Goal: Transaction & Acquisition: Purchase product/service

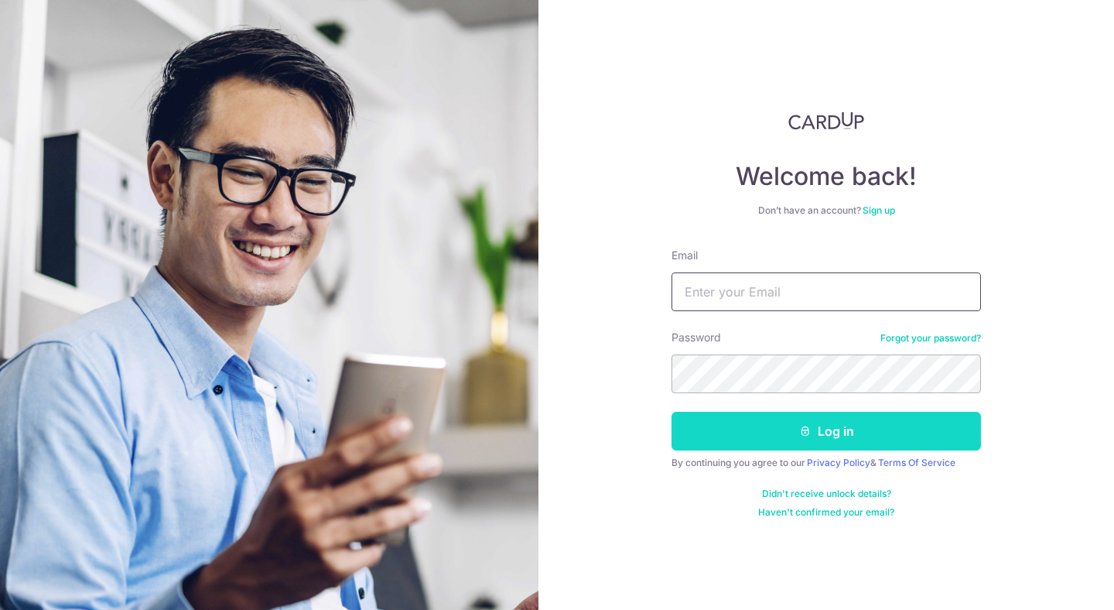
type input "aloylim98@gmail.com"
click at [762, 421] on button "Log in" at bounding box center [827, 431] width 310 height 39
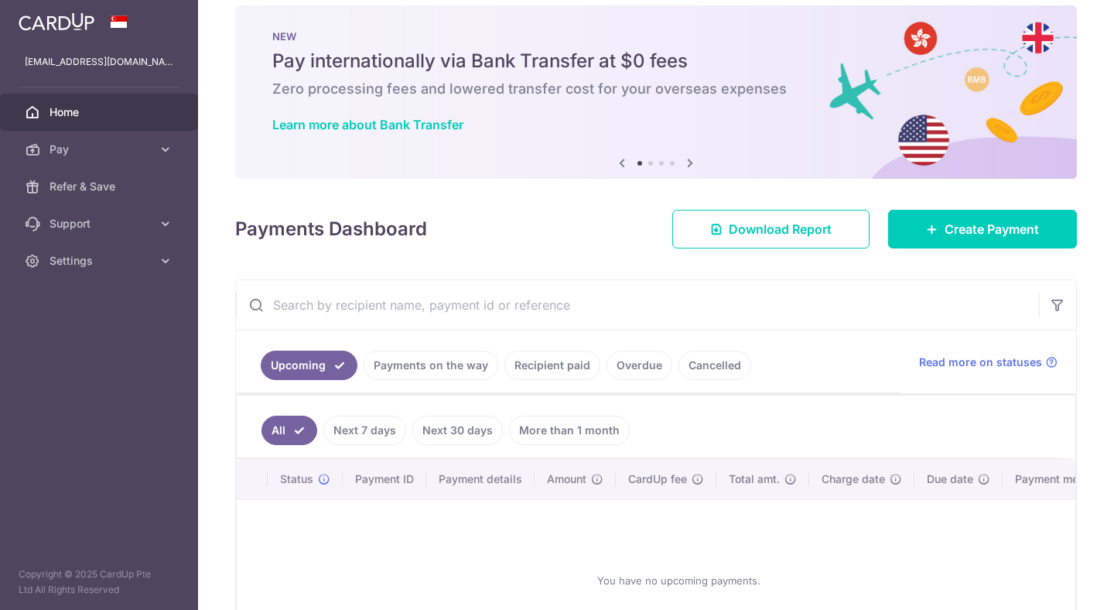
scroll to position [29, 0]
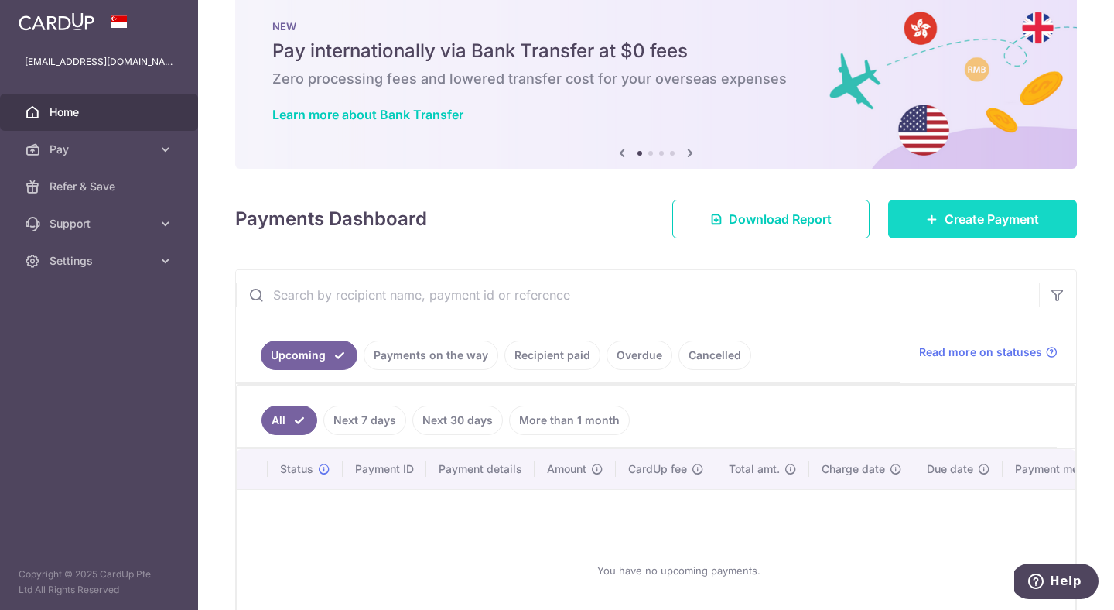
click at [945, 215] on span "Create Payment" at bounding box center [992, 219] width 94 height 19
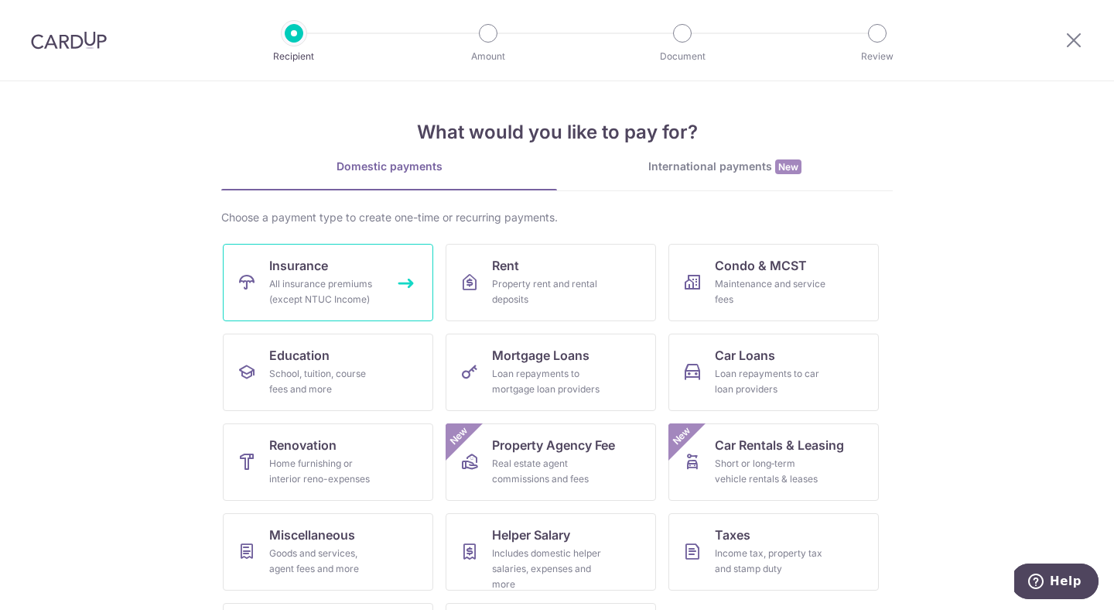
click at [382, 272] on link "Insurance All insurance premiums (except NTUC Income)" at bounding box center [328, 282] width 211 height 77
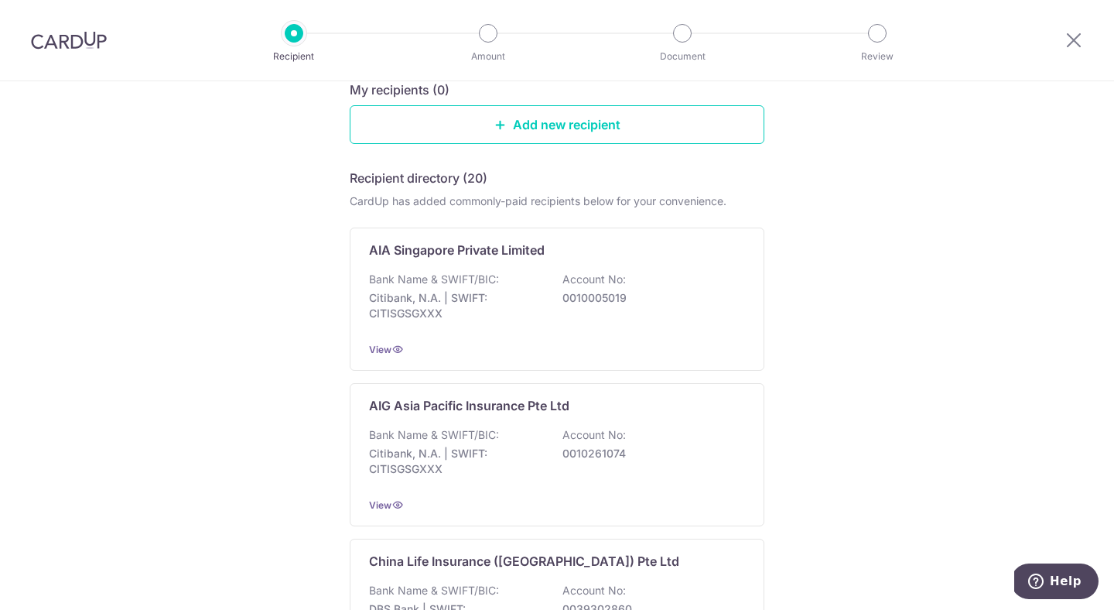
scroll to position [117, 0]
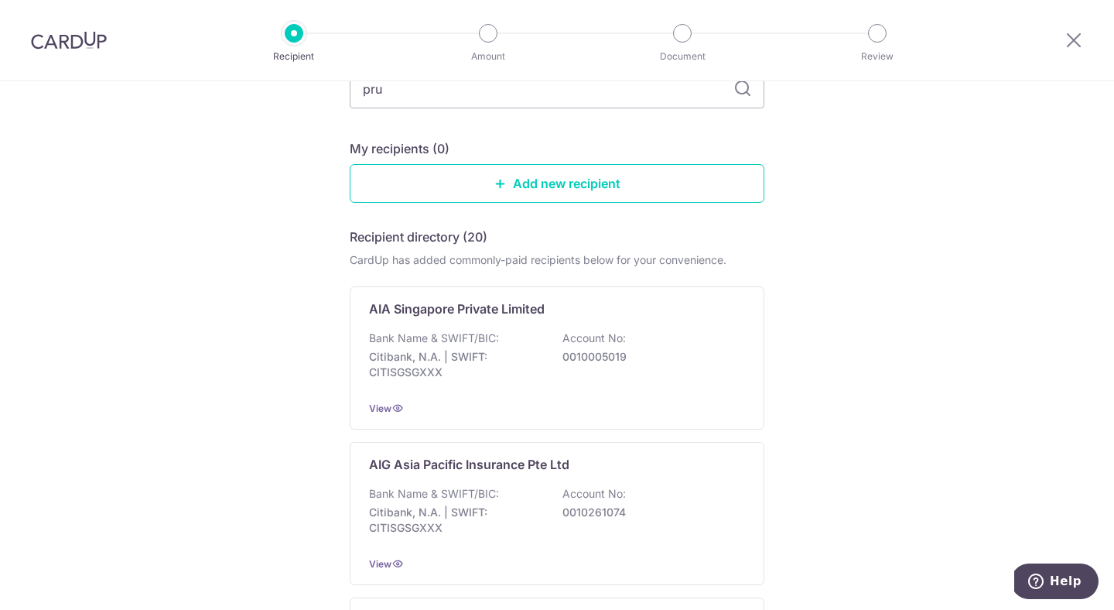
type input "prud"
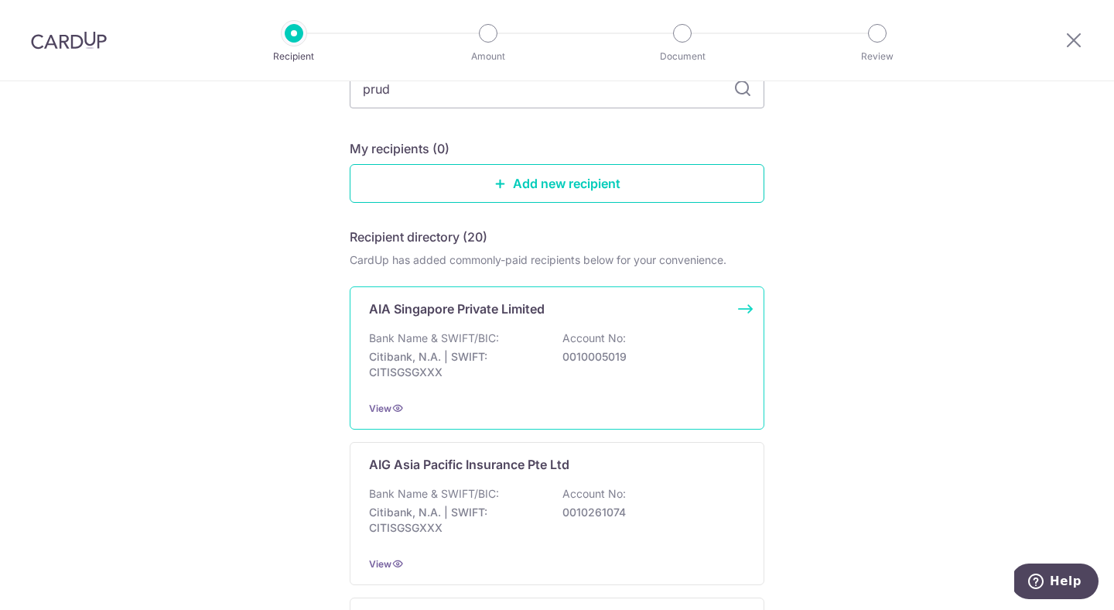
scroll to position [79, 0]
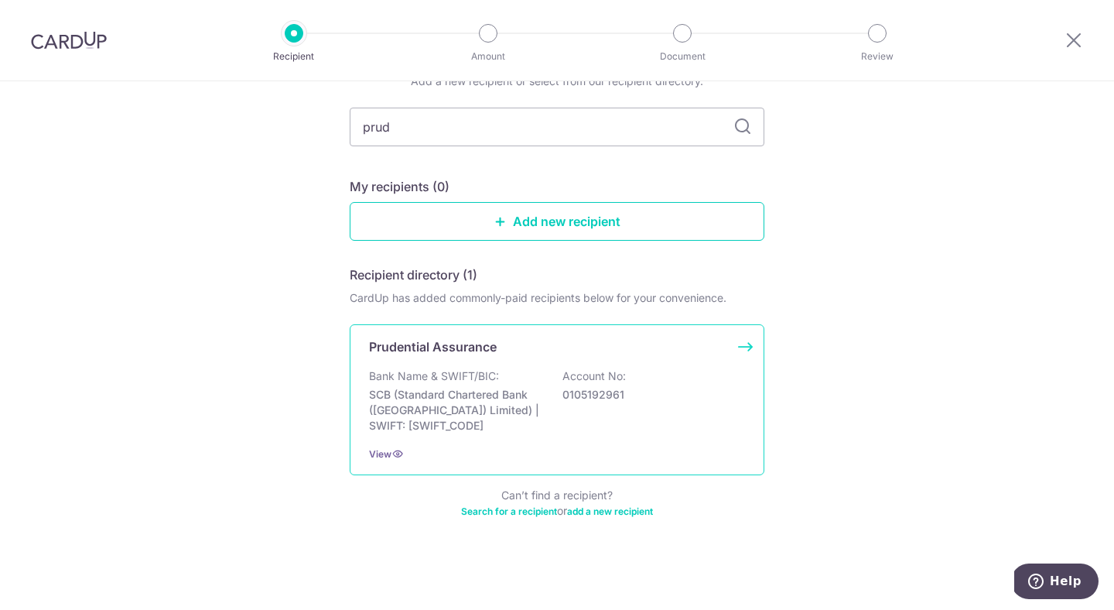
click at [529, 389] on p "SCB (Standard Chartered Bank (Singapore) Limited) | SWIFT: SCBLSG22XXX" at bounding box center [455, 410] width 173 height 46
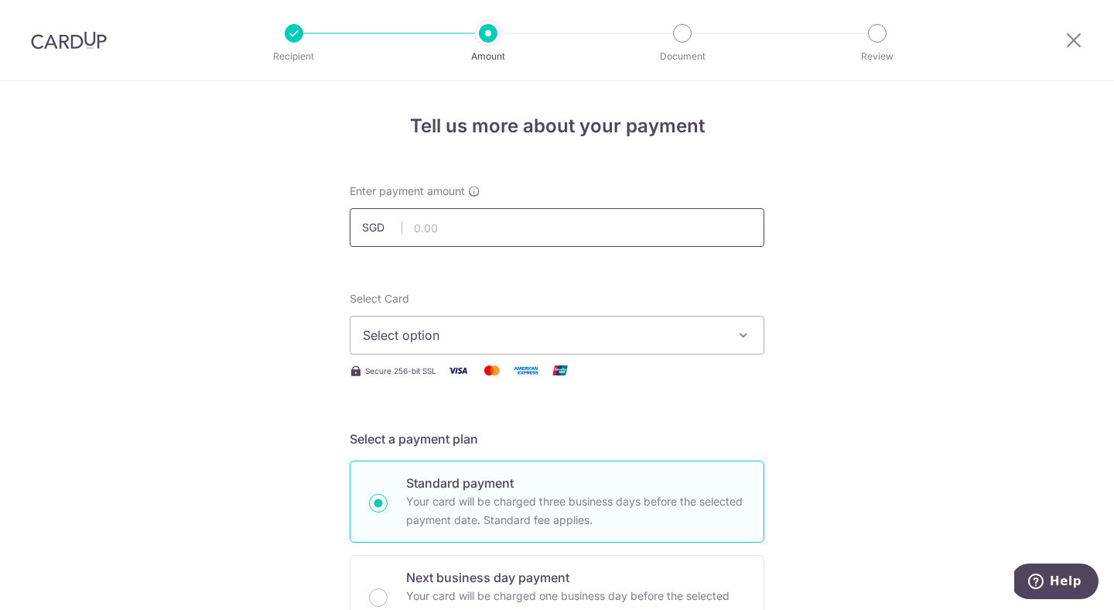
click at [447, 236] on input "text" at bounding box center [557, 227] width 415 height 39
type input "154.98"
click at [464, 336] on span "Select option" at bounding box center [543, 335] width 361 height 19
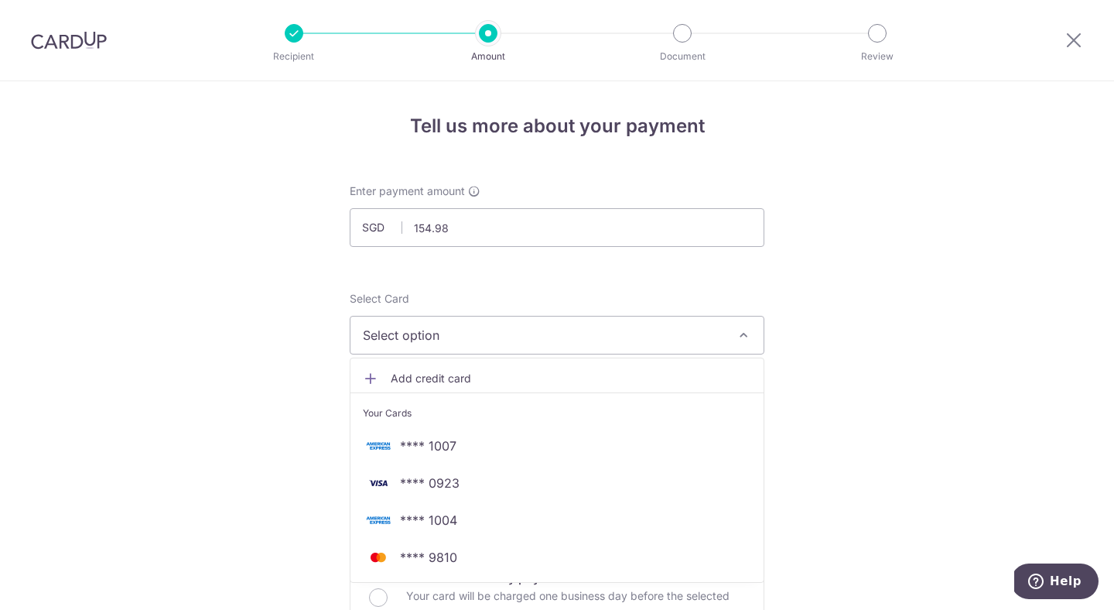
click at [459, 377] on span "Add credit card" at bounding box center [571, 378] width 361 height 15
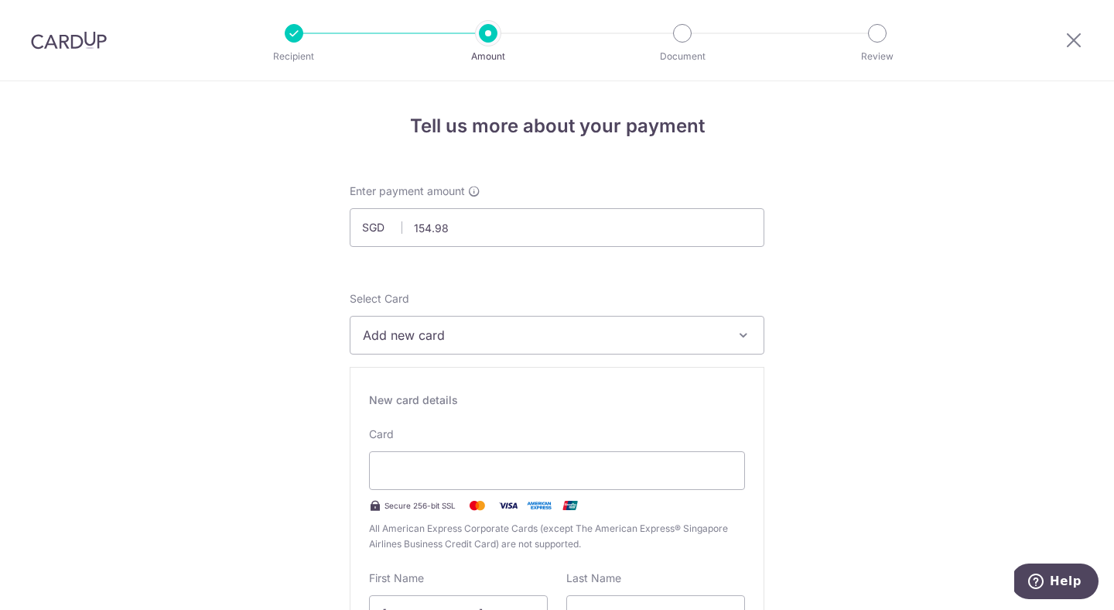
scroll to position [179, 0]
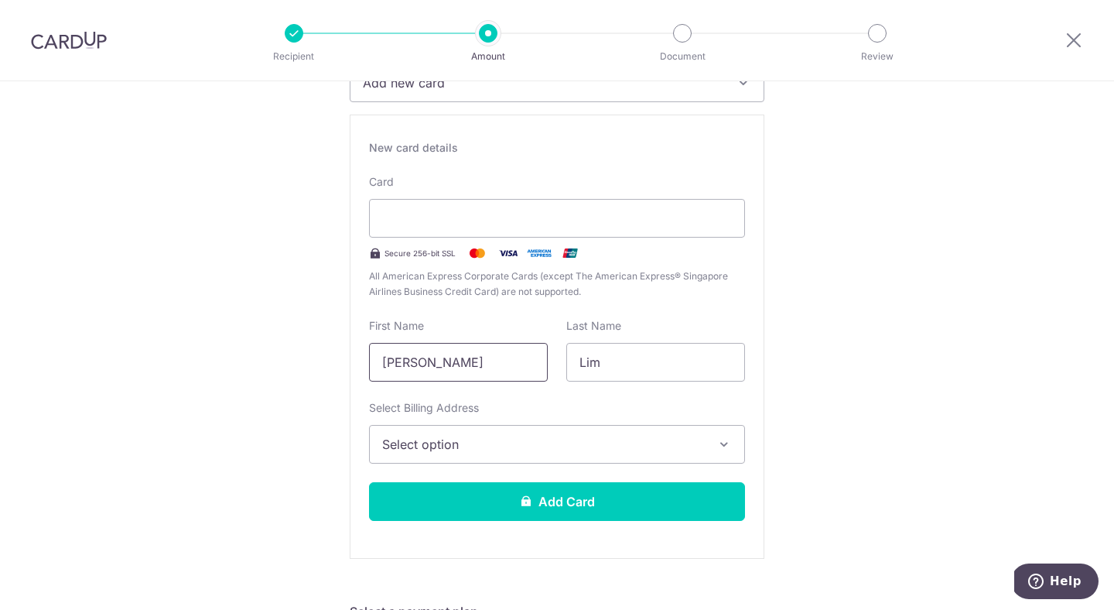
drag, startPoint x: 499, startPoint y: 361, endPoint x: 313, endPoint y: 355, distance: 185.8
type input "Aloysius"
click at [428, 450] on span "Select option" at bounding box center [543, 444] width 322 height 19
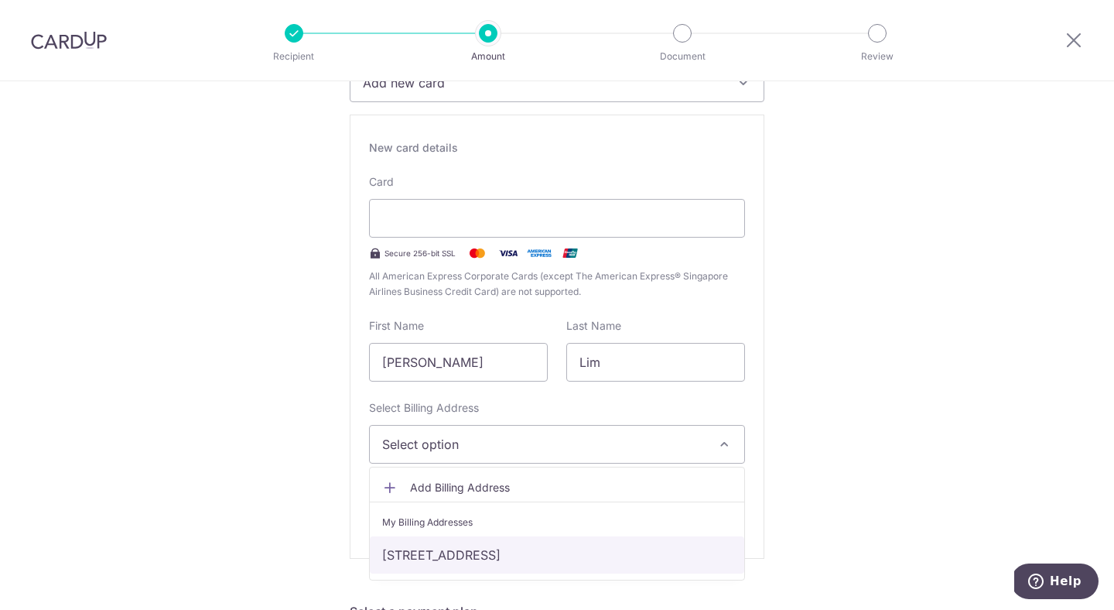
click at [484, 563] on link "Block 934, #13-343, Tampines Street 91, Singapore, Singapore-520934" at bounding box center [557, 554] width 375 height 37
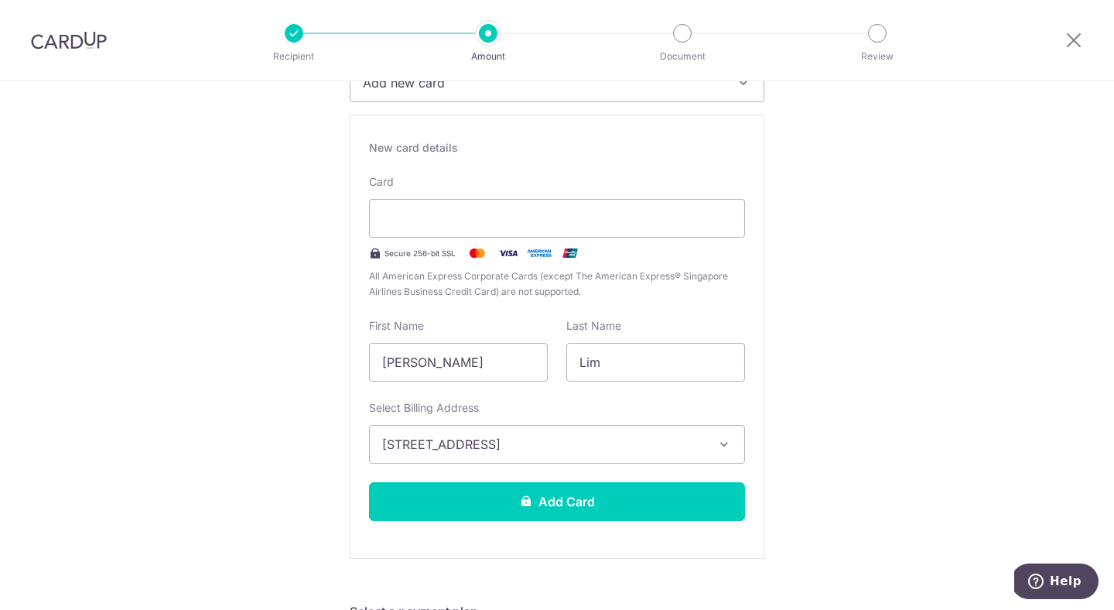
scroll to position [431, 0]
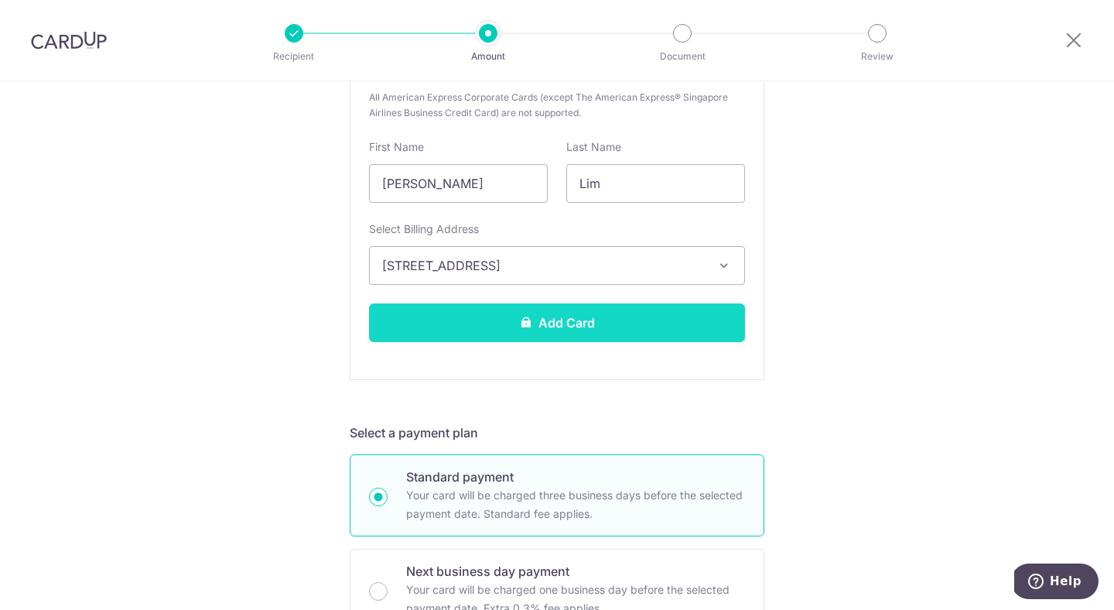
click at [624, 320] on button "Add Card" at bounding box center [557, 322] width 376 height 39
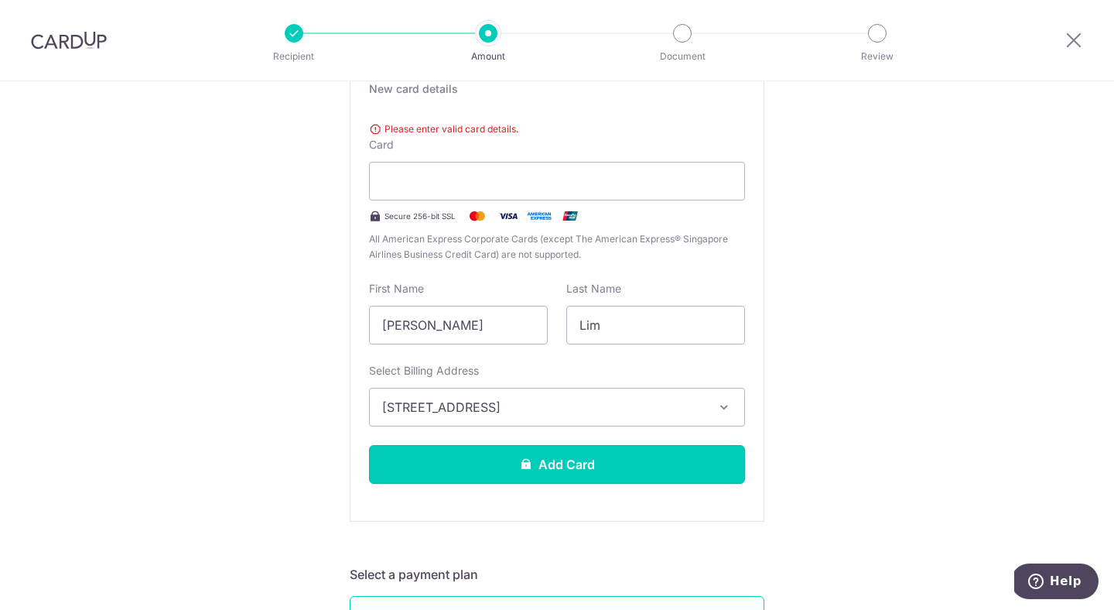
scroll to position [301, 0]
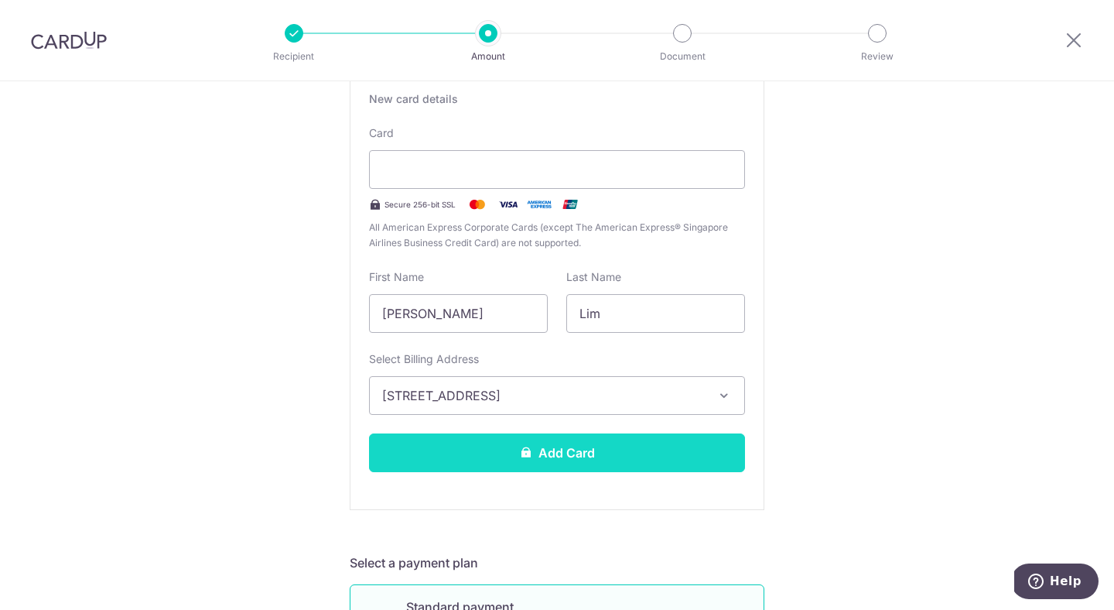
click at [629, 456] on button "Add Card" at bounding box center [557, 452] width 376 height 39
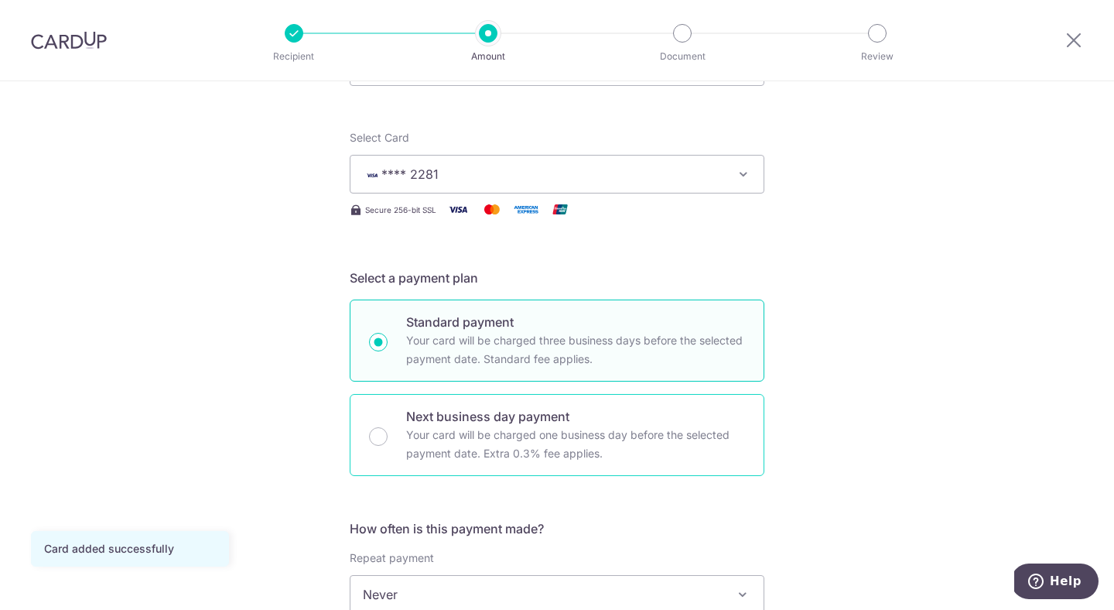
scroll to position [410, 0]
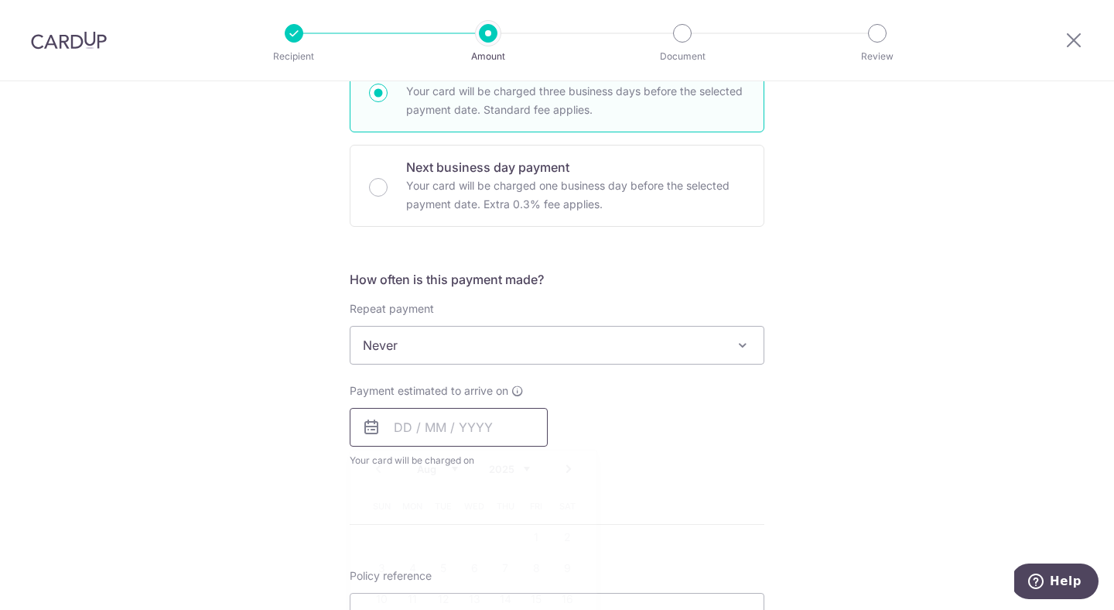
click at [398, 433] on input "text" at bounding box center [449, 427] width 198 height 39
click at [615, 399] on div "Payment estimated to arrive on Prev Next Aug Sep Oct Nov Dec 2025 2026 2027 202…" at bounding box center [557, 425] width 433 height 85
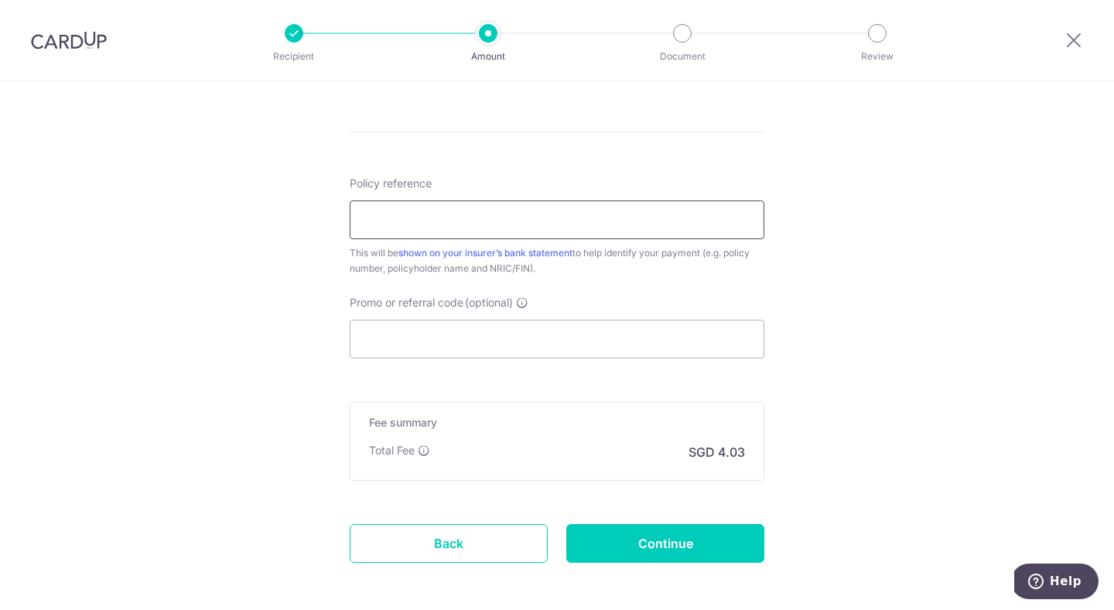
scroll to position [691, 0]
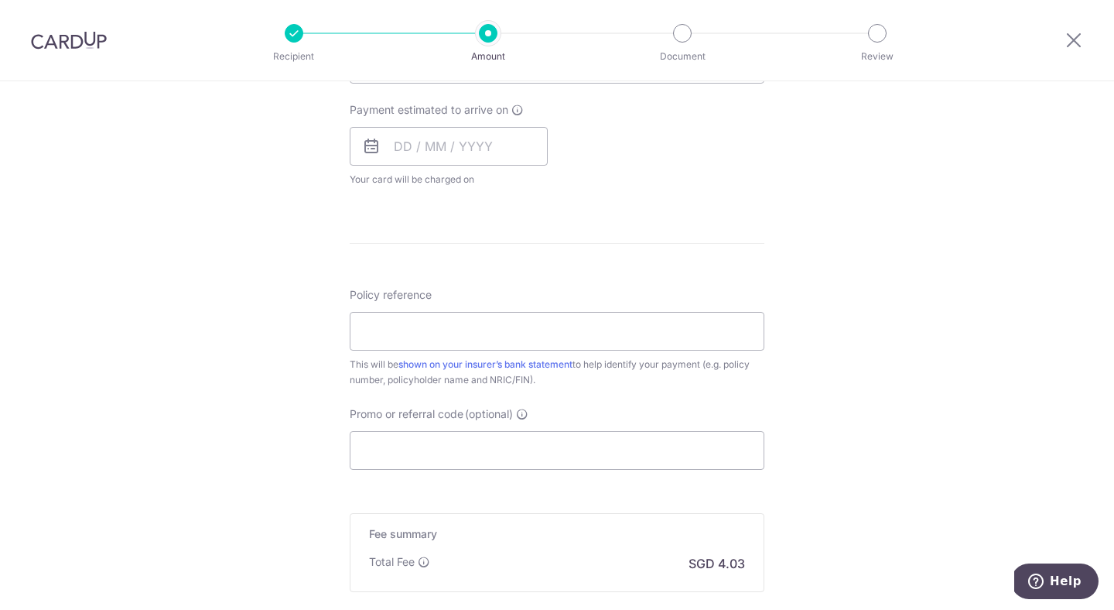
click at [414, 120] on div "Payment estimated to arrive on Prev Next Aug Sep Oct Nov Dec 2025 2026 2027 202…" at bounding box center [449, 144] width 198 height 85
click at [400, 135] on input "text" at bounding box center [449, 146] width 198 height 39
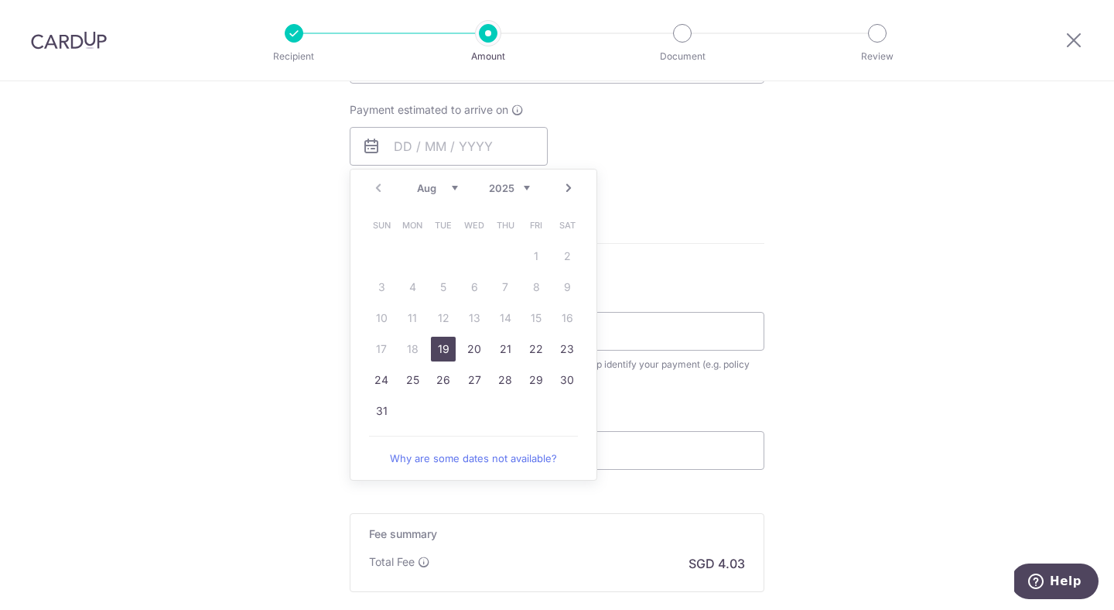
click at [440, 353] on link "19" at bounding box center [443, 349] width 25 height 25
type input "[DATE]"
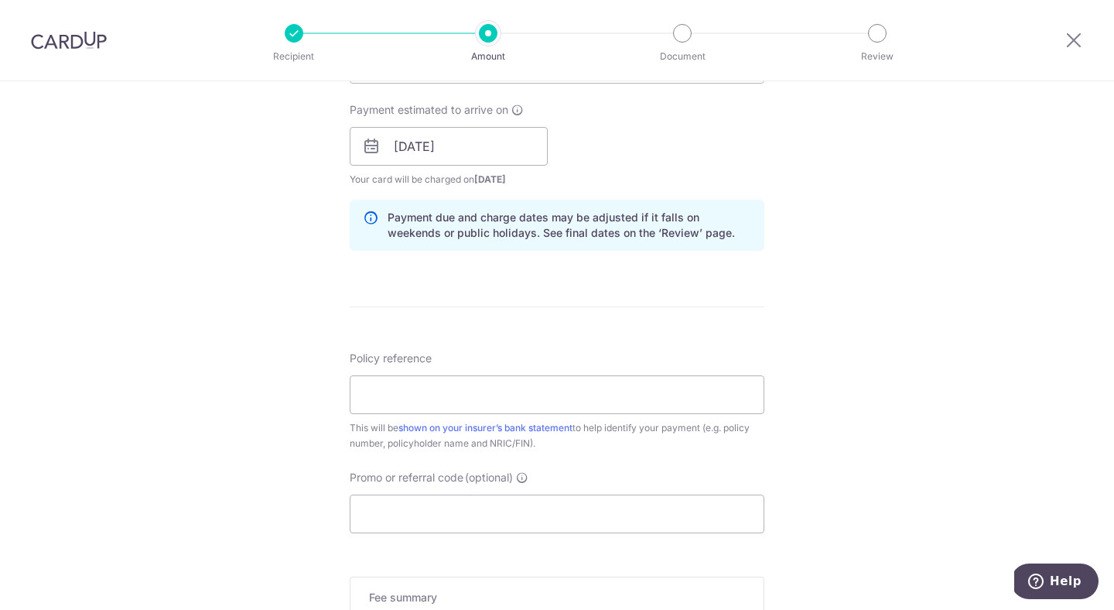
click at [643, 177] on div "Payment estimated to arrive on 19/08/2025 Prev Next Aug Sep Oct Nov Dec 2025 20…" at bounding box center [557, 144] width 433 height 85
click at [547, 402] on input "Policy reference" at bounding box center [557, 394] width 415 height 39
paste input "68481681"
type input "68481681"
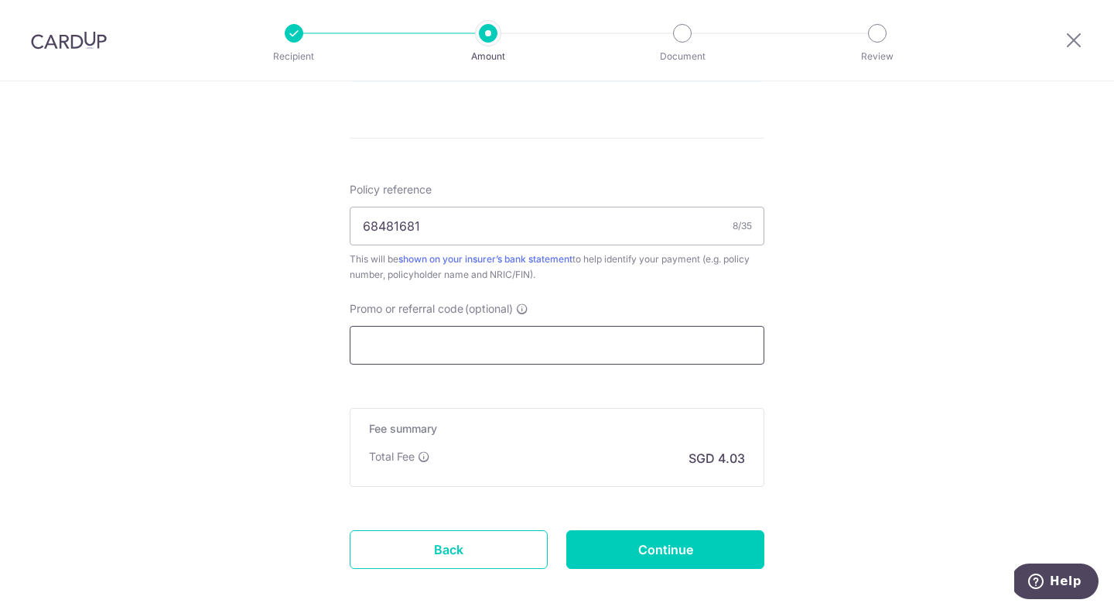
click at [469, 345] on input "Promo or referral code (optional)" at bounding box center [557, 345] width 415 height 39
click at [447, 344] on input "Promo or referral code (optional)" at bounding box center [557, 345] width 415 height 39
click at [445, 342] on input "Promo or referral code (optional)" at bounding box center [557, 345] width 415 height 39
paste input "REC185"
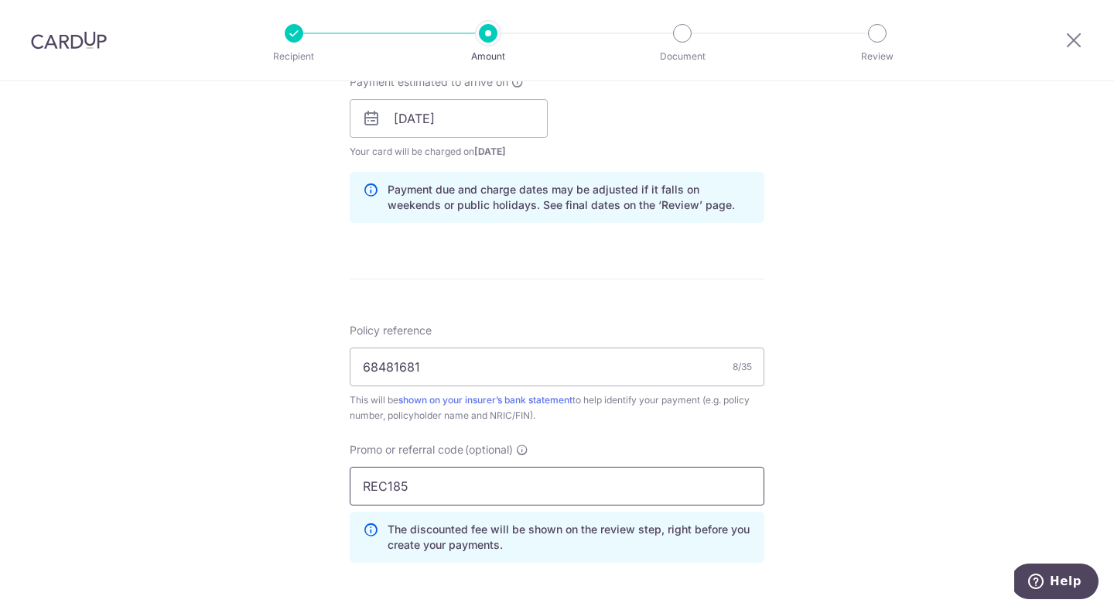
scroll to position [633, 0]
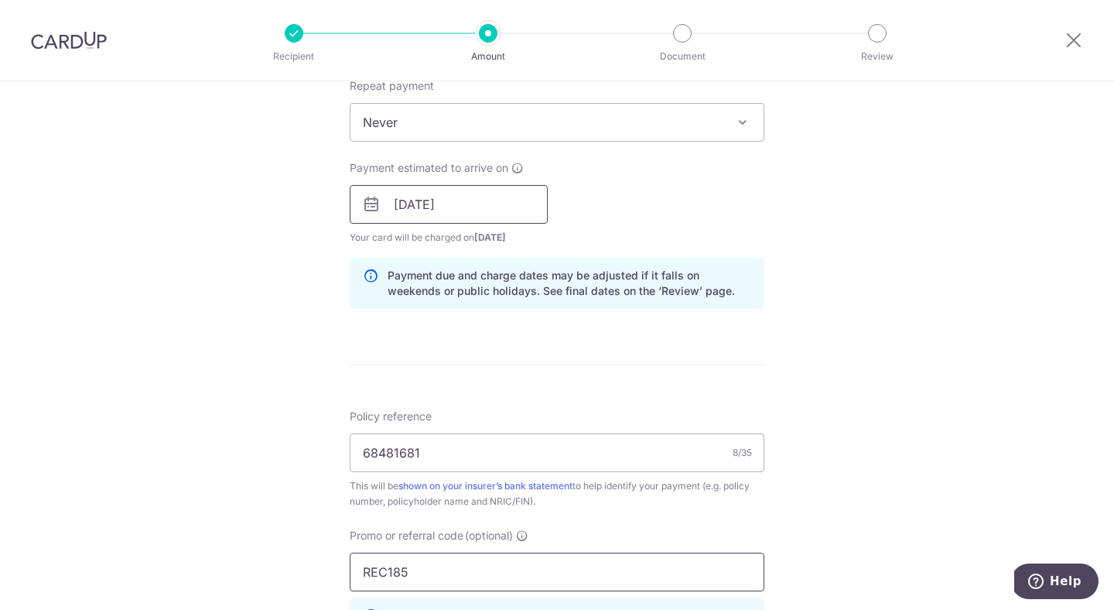
type input "REC185"
click at [476, 204] on input "19/08/2025" at bounding box center [449, 204] width 198 height 39
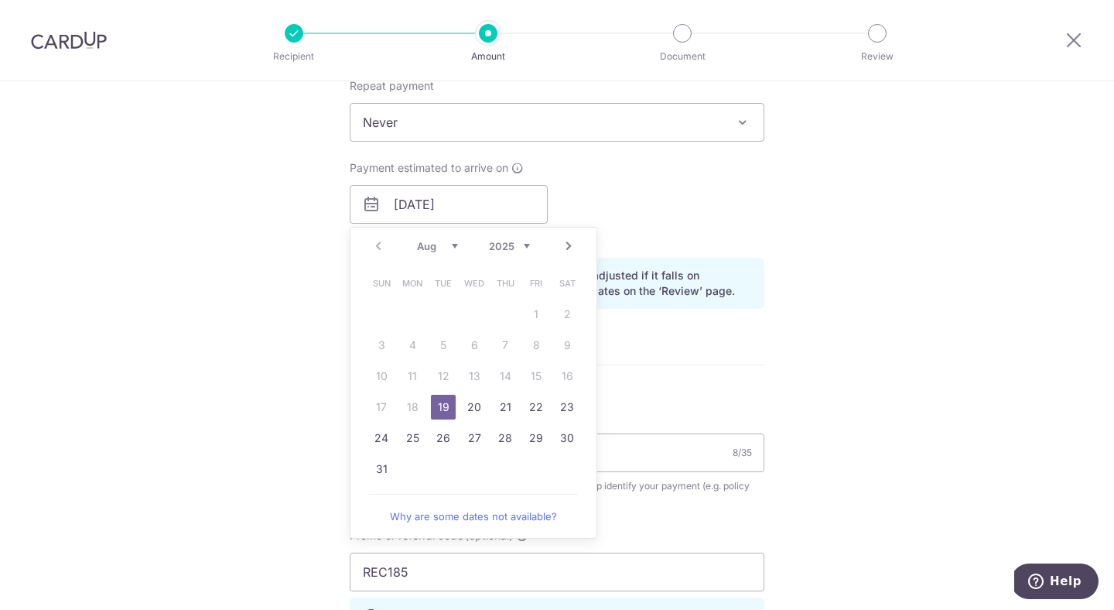
click at [585, 166] on div "Payment estimated to arrive on 19/08/2025 Prev Next Aug Sep Oct Nov Dec 2025 20…" at bounding box center [557, 202] width 433 height 85
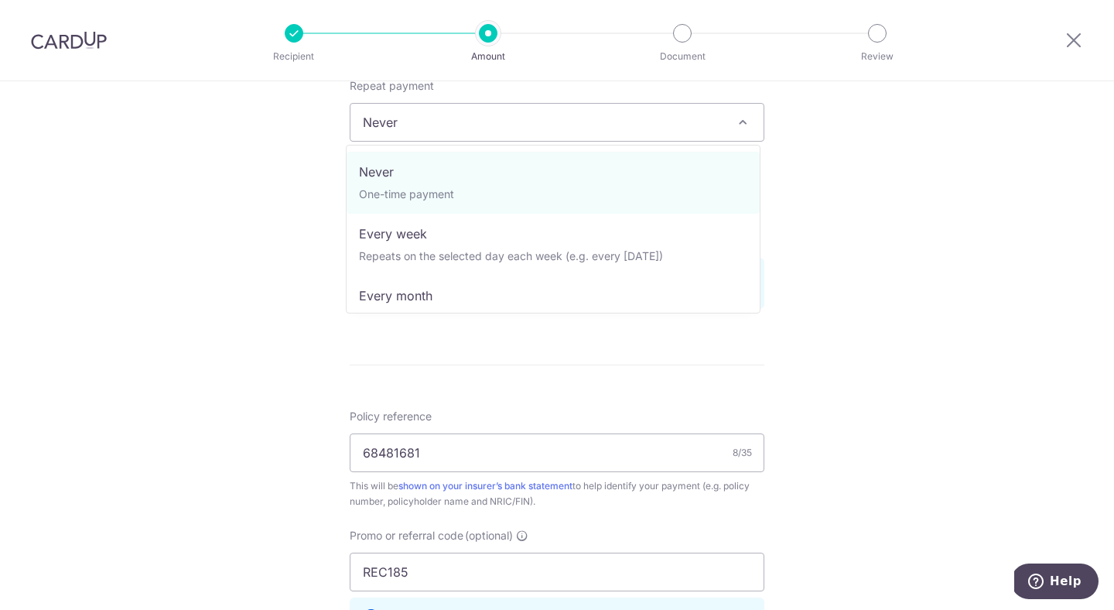
click at [563, 121] on span "Never" at bounding box center [557, 122] width 413 height 37
select select "3"
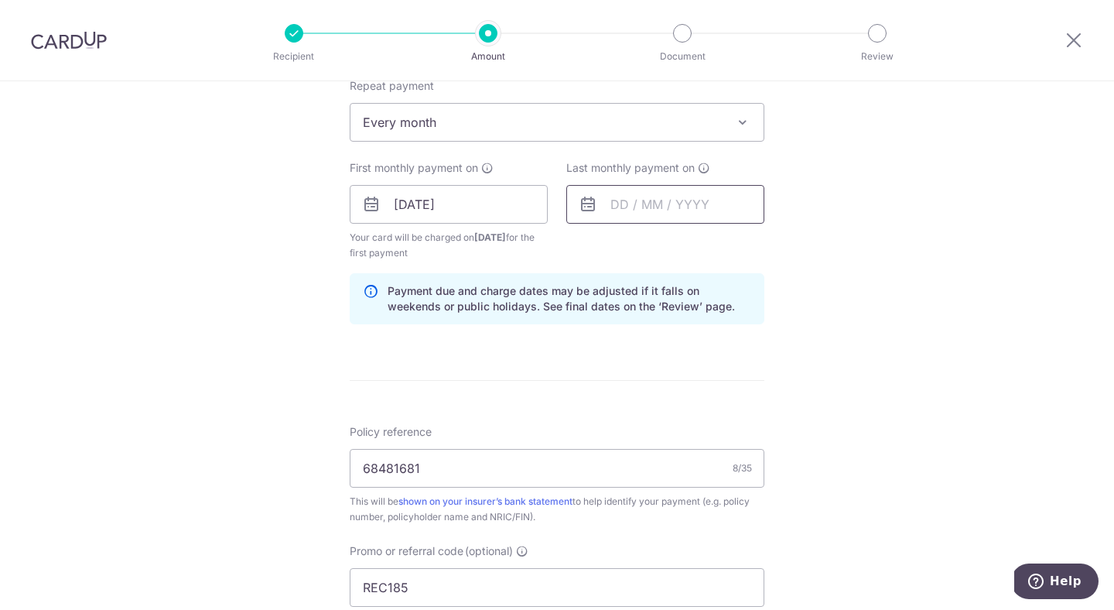
click at [612, 207] on input "text" at bounding box center [666, 204] width 198 height 39
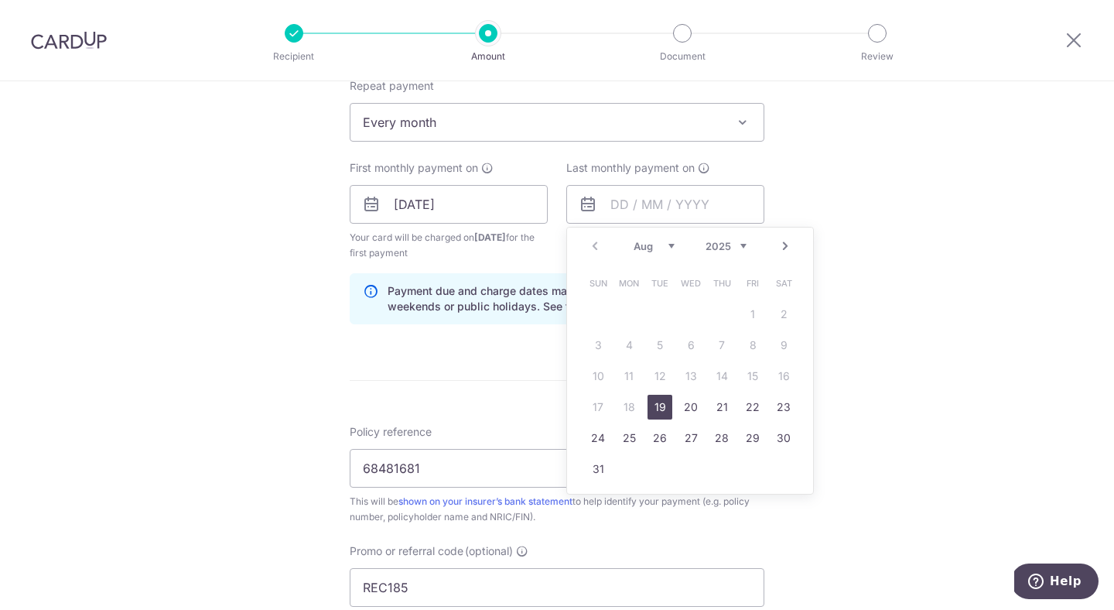
click at [776, 245] on link "Next" at bounding box center [785, 246] width 19 height 19
click at [750, 382] on link "19" at bounding box center [753, 376] width 25 height 25
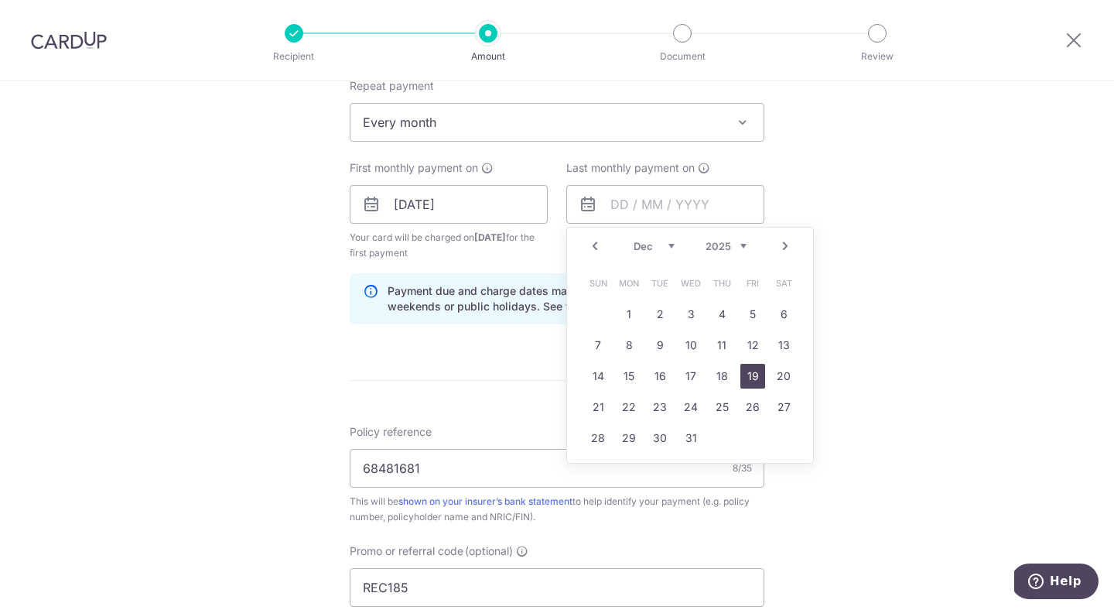
type input "19/12/2025"
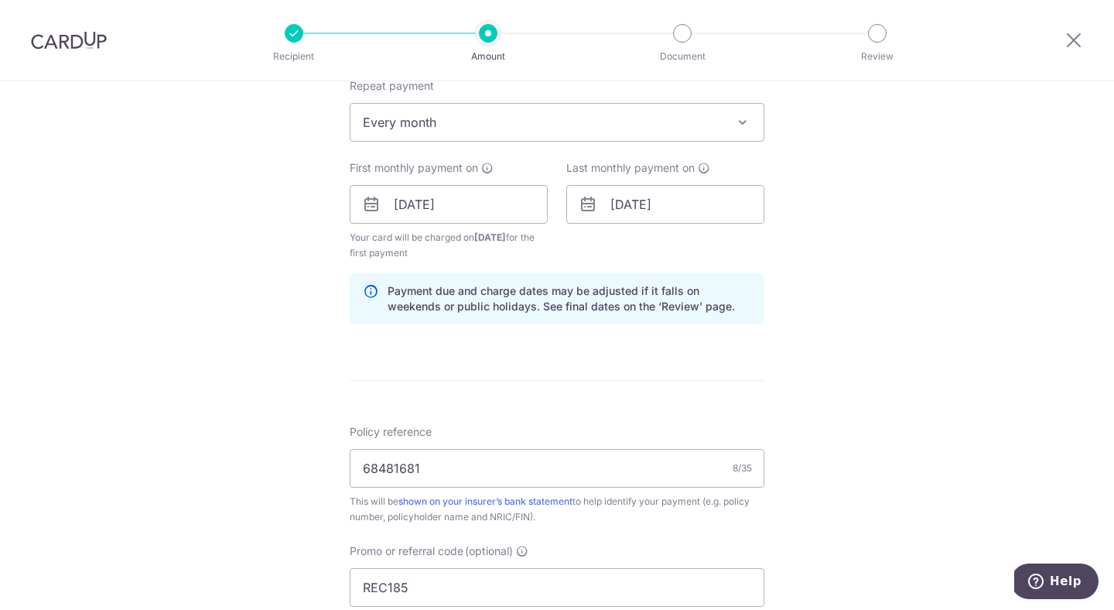
click at [888, 284] on div "Tell us more about your payment Enter payment amount SGD 154.98 154.98 Card add…" at bounding box center [557, 222] width 1114 height 1549
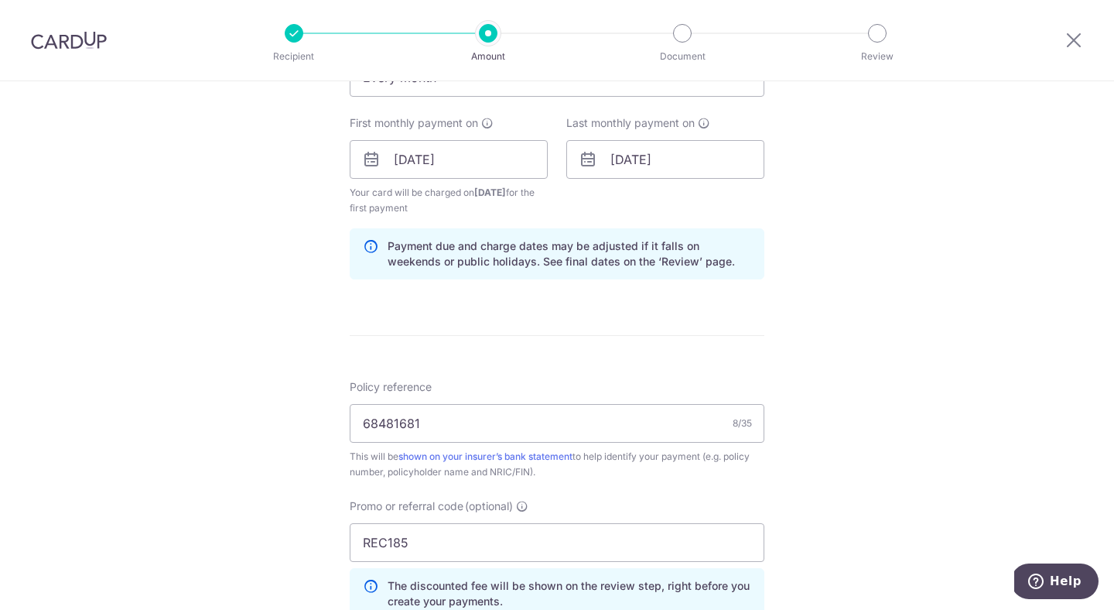
scroll to position [1020, 0]
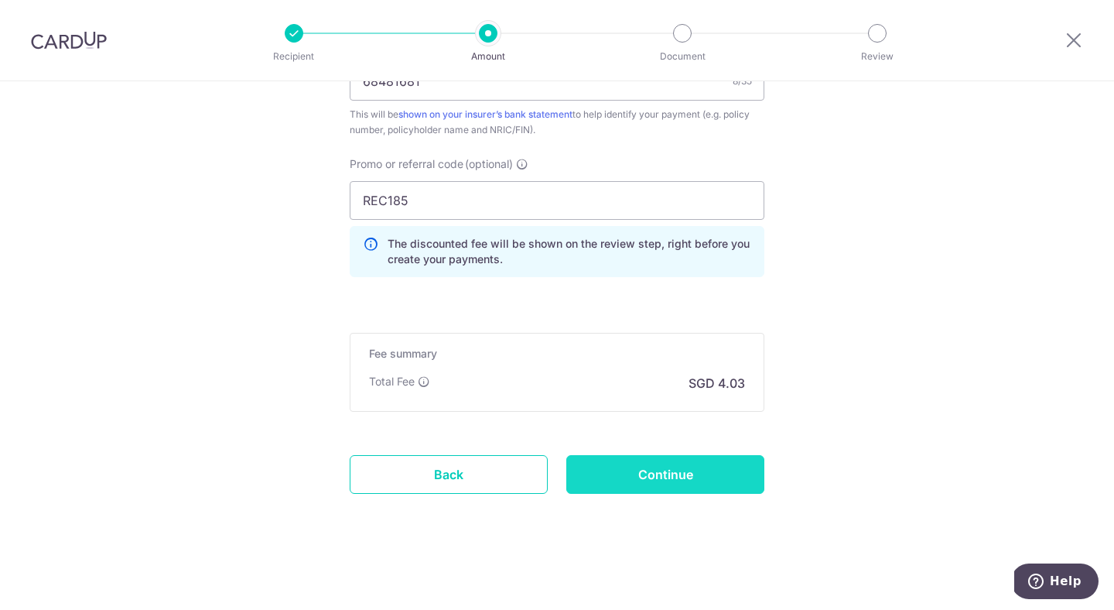
click at [708, 478] on input "Continue" at bounding box center [666, 474] width 198 height 39
type input "Create Schedule"
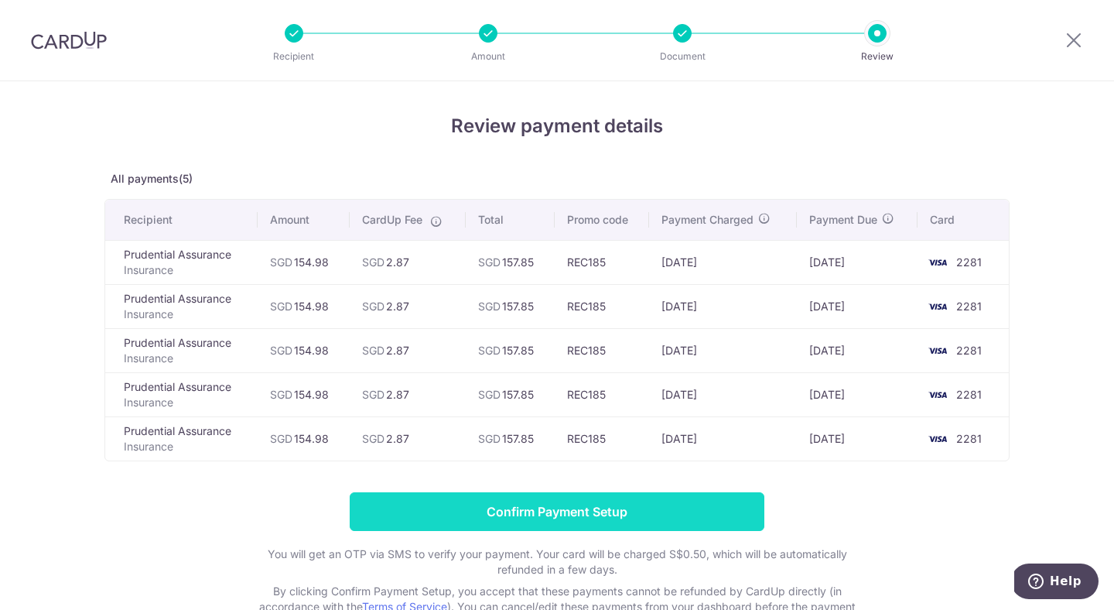
click at [536, 508] on input "Confirm Payment Setup" at bounding box center [557, 511] width 415 height 39
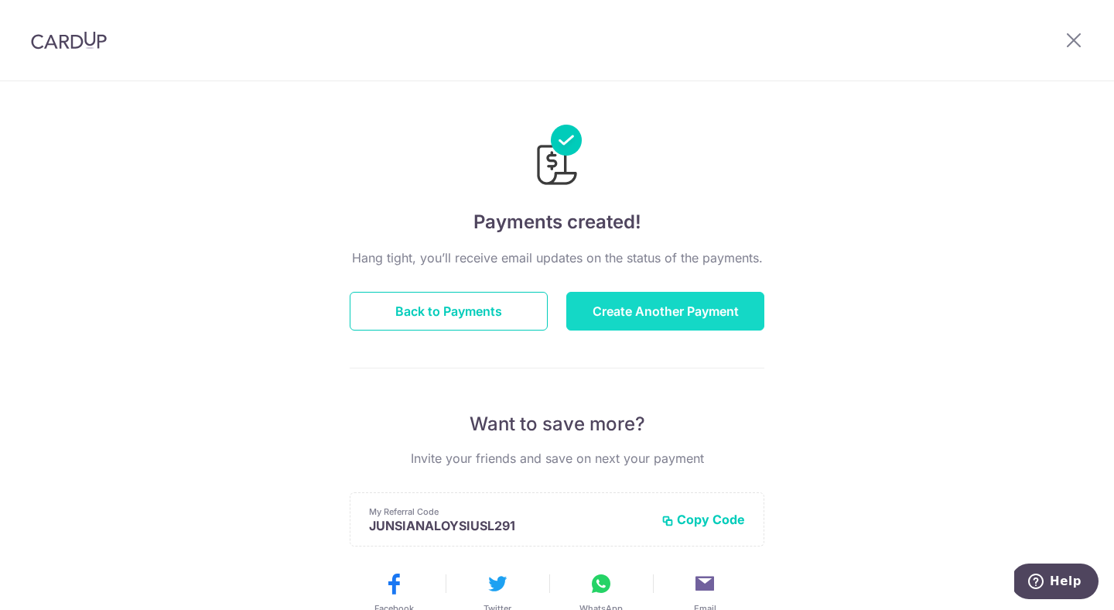
click at [597, 306] on button "Create Another Payment" at bounding box center [666, 311] width 198 height 39
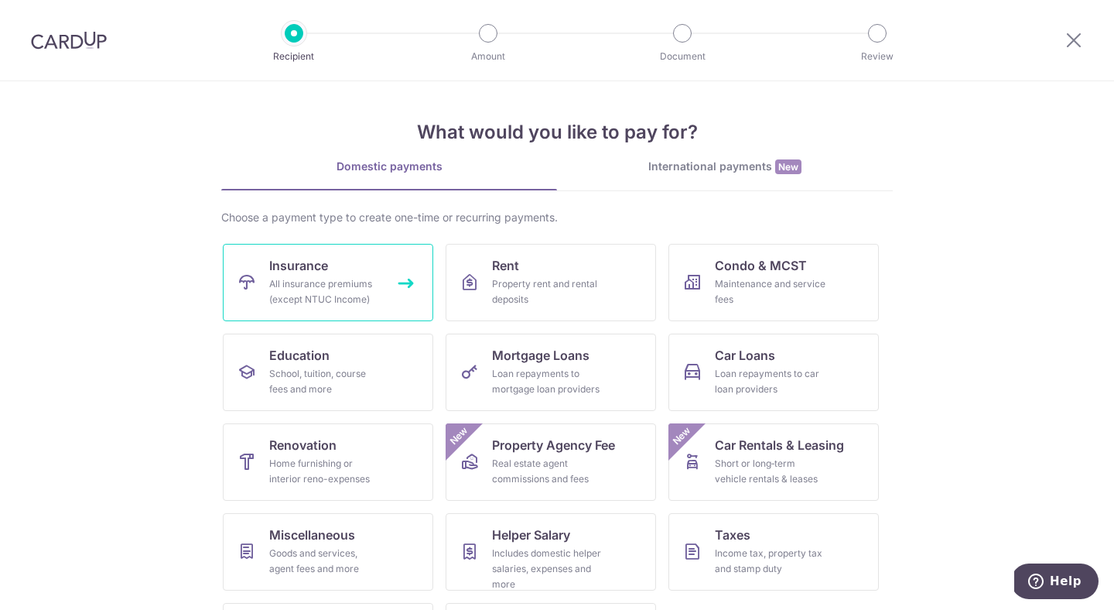
click at [364, 295] on div "All insurance premiums (except NTUC Income)" at bounding box center [324, 291] width 111 height 31
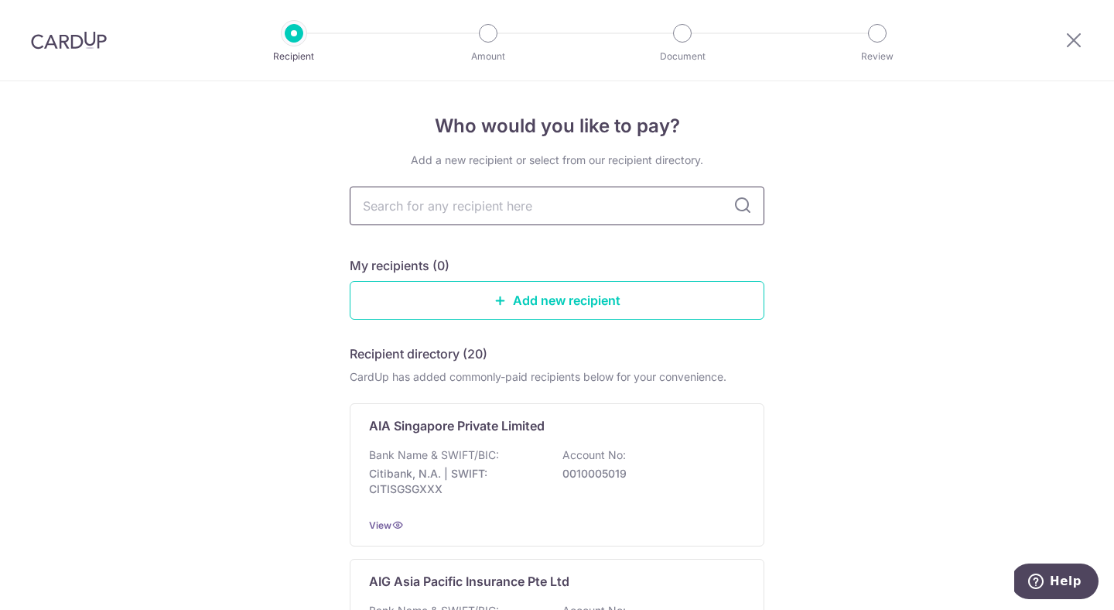
click at [451, 202] on input "text" at bounding box center [557, 206] width 415 height 39
type input "pru"
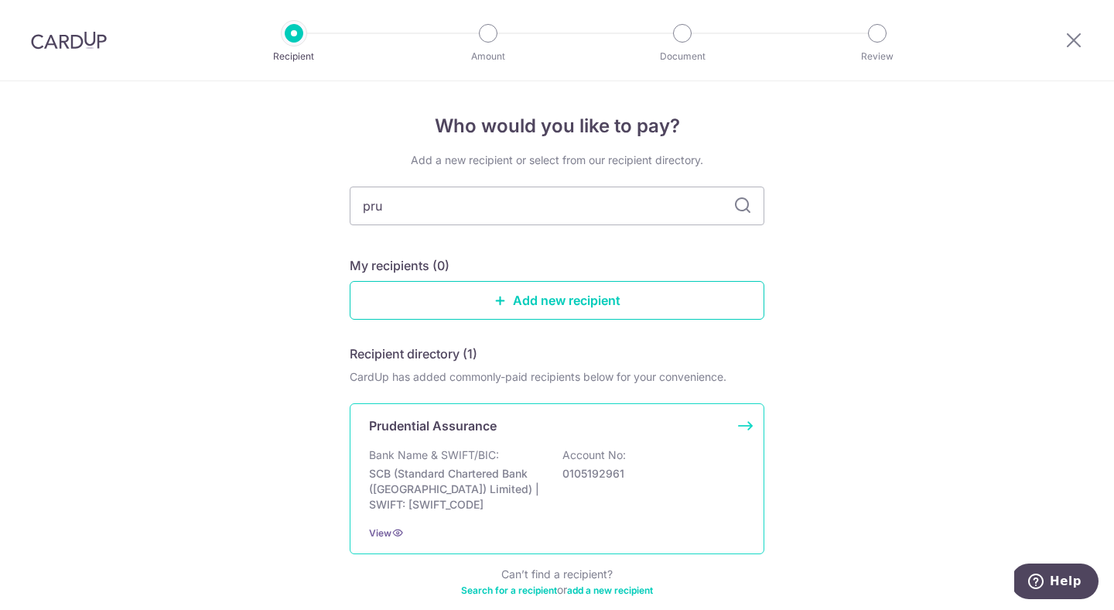
click at [500, 456] on div "Bank Name & SWIFT/BIC: SCB (Standard Chartered Bank (Singapore) Limited) | SWIF…" at bounding box center [557, 479] width 376 height 65
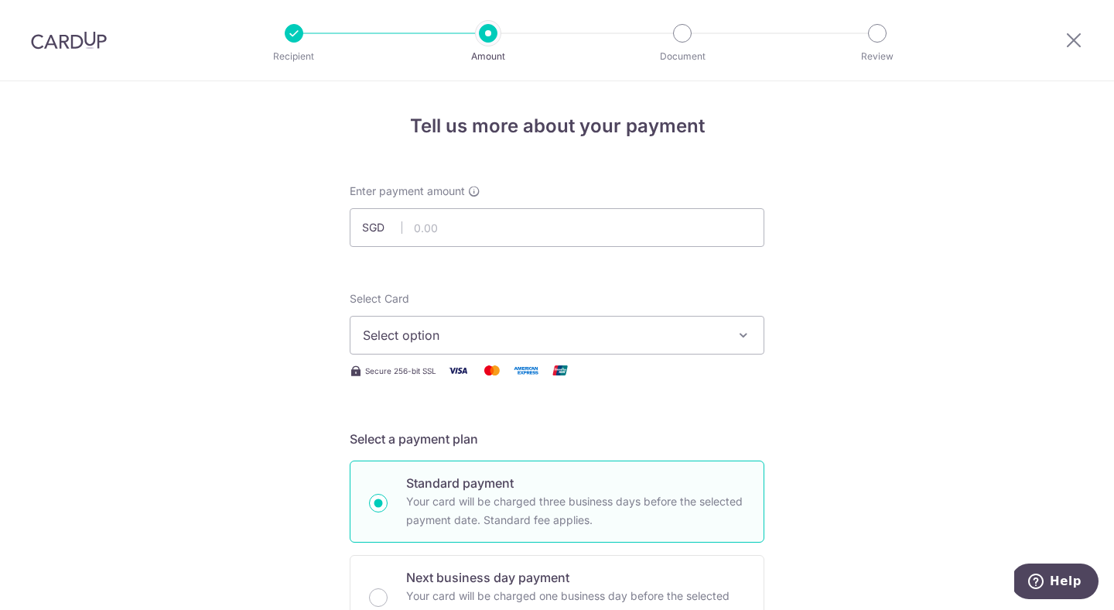
click at [493, 341] on span "Select option" at bounding box center [543, 335] width 361 height 19
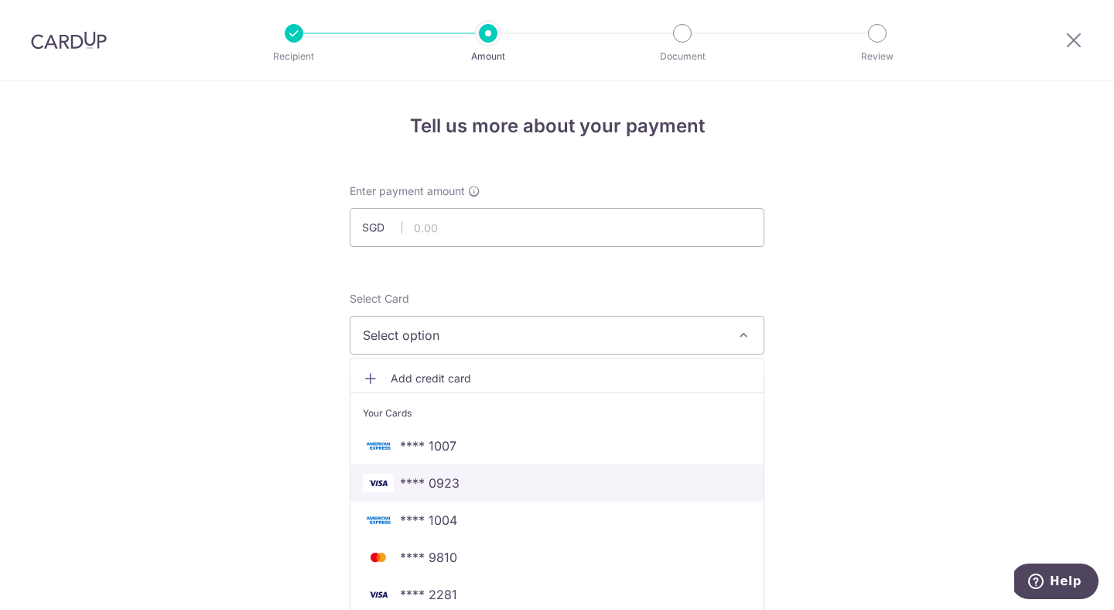
scroll to position [29, 0]
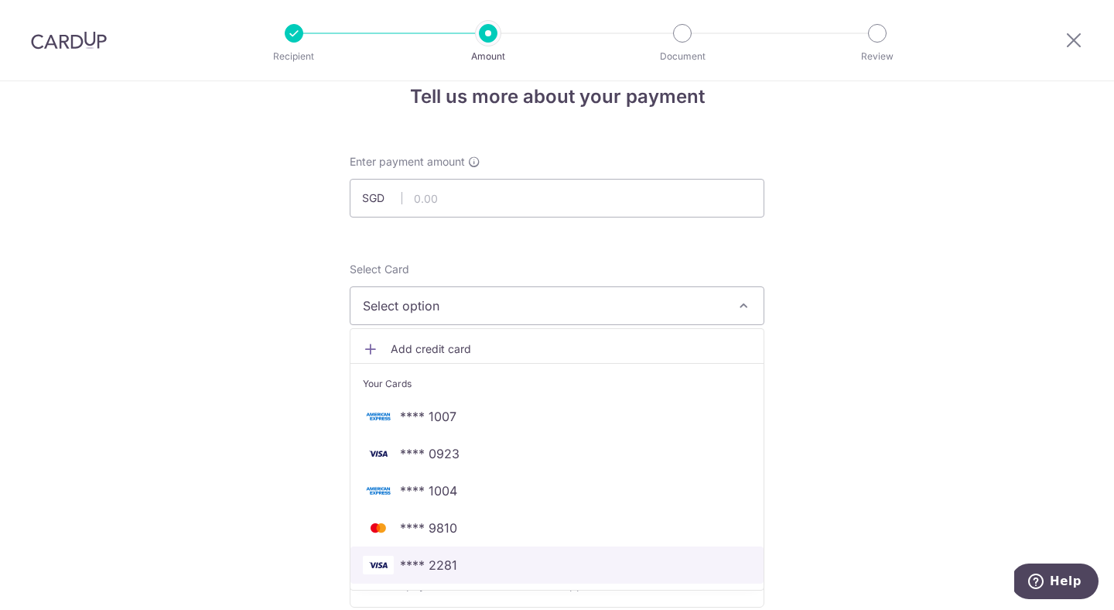
click at [494, 566] on span "**** 2281" at bounding box center [557, 565] width 389 height 19
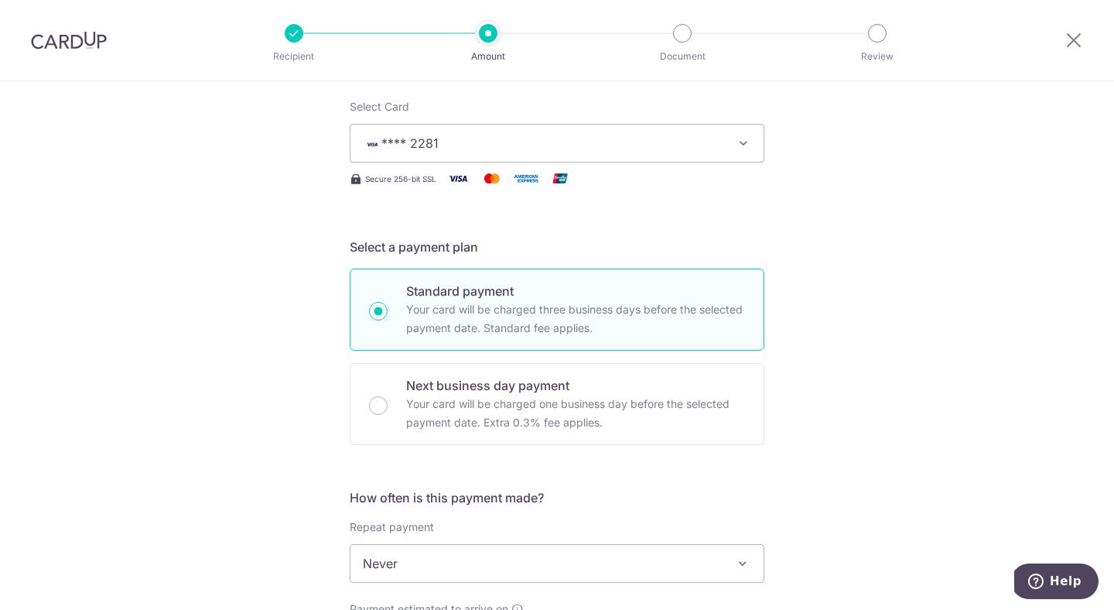
scroll to position [279, 0]
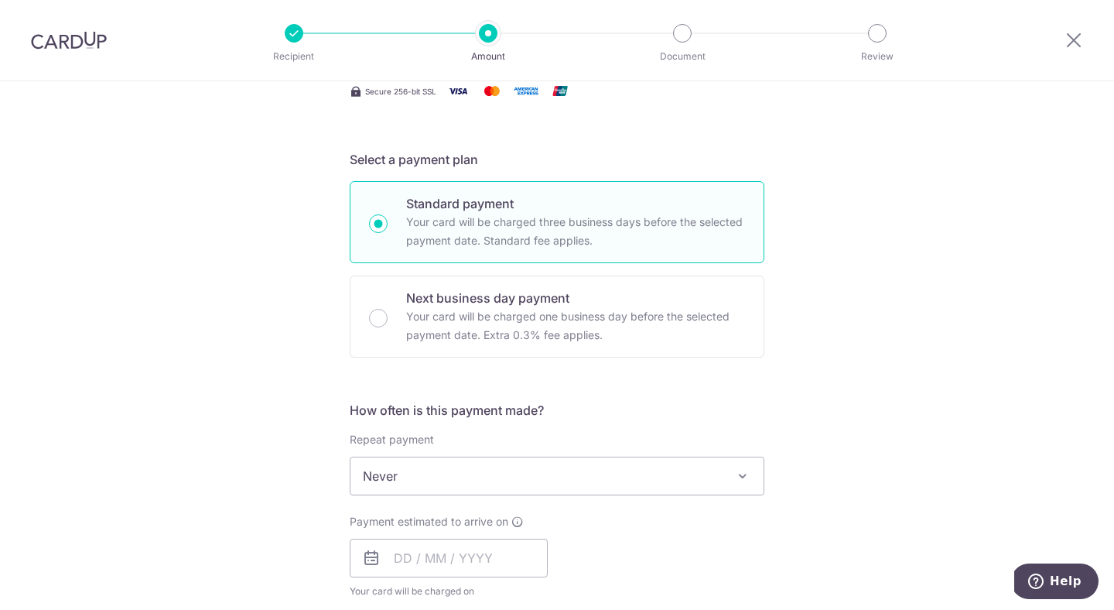
click at [402, 466] on span "Never" at bounding box center [557, 475] width 413 height 37
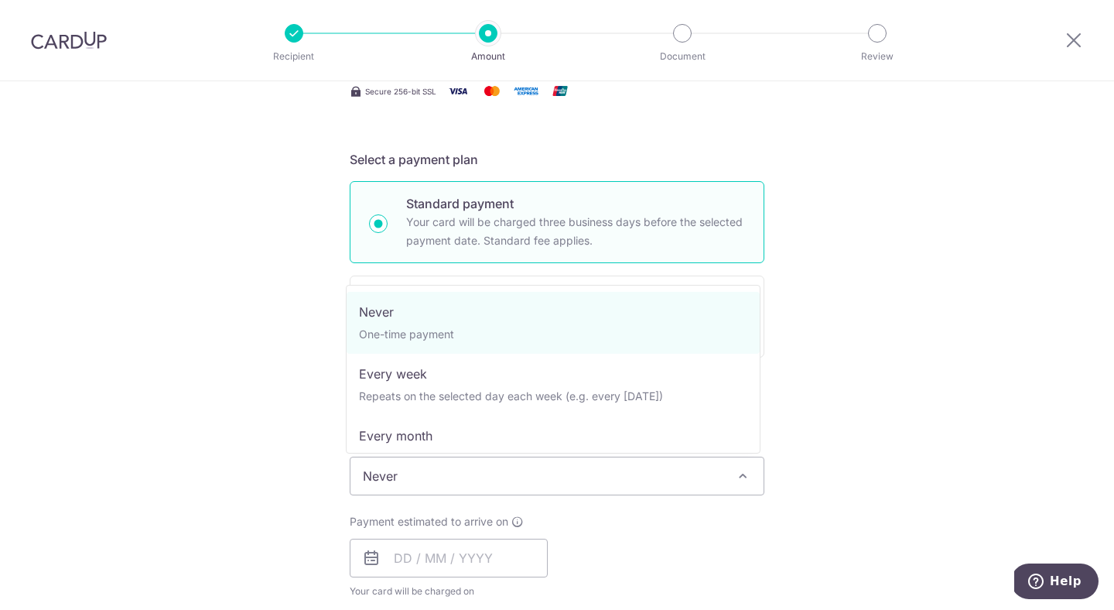
click at [300, 446] on div "Tell us more about your payment Enter payment amount SGD Select Card **** 2281 …" at bounding box center [557, 502] width 1114 height 1400
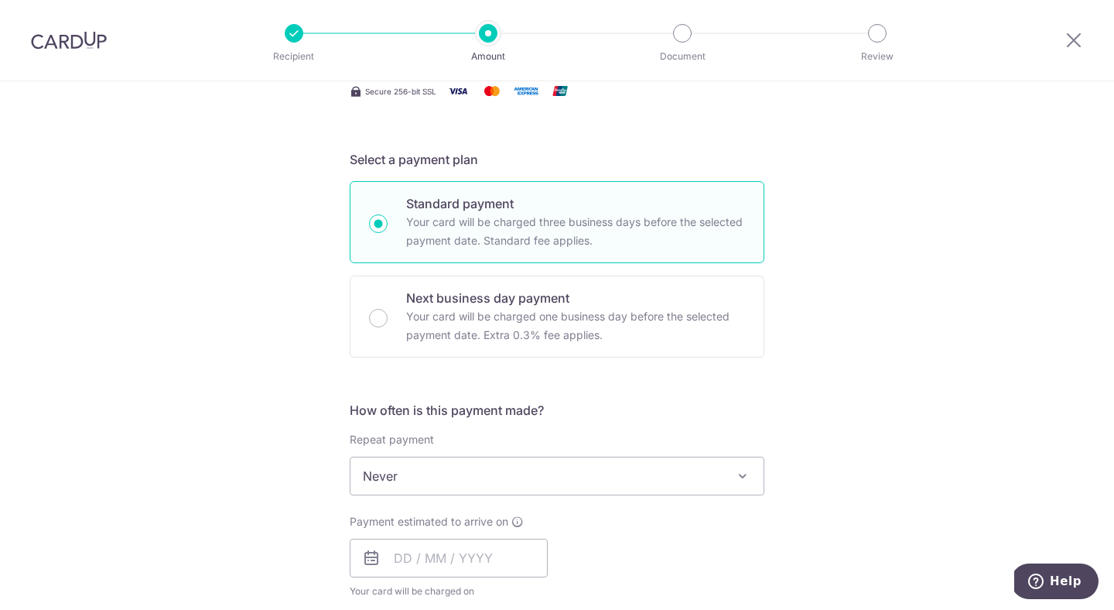
scroll to position [472, 0]
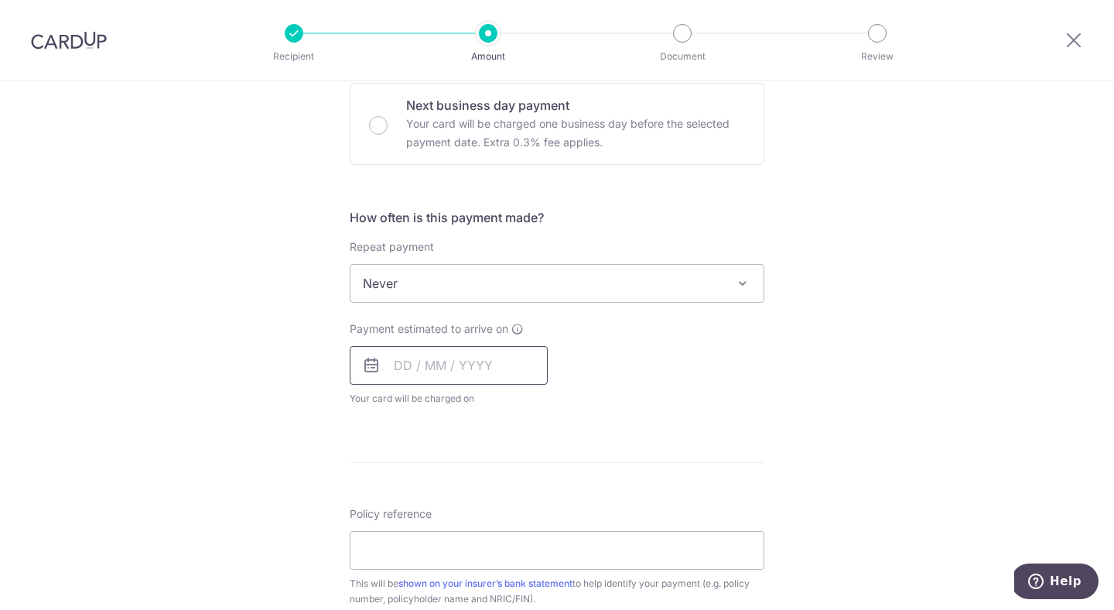
click at [387, 369] on input "text" at bounding box center [449, 365] width 198 height 39
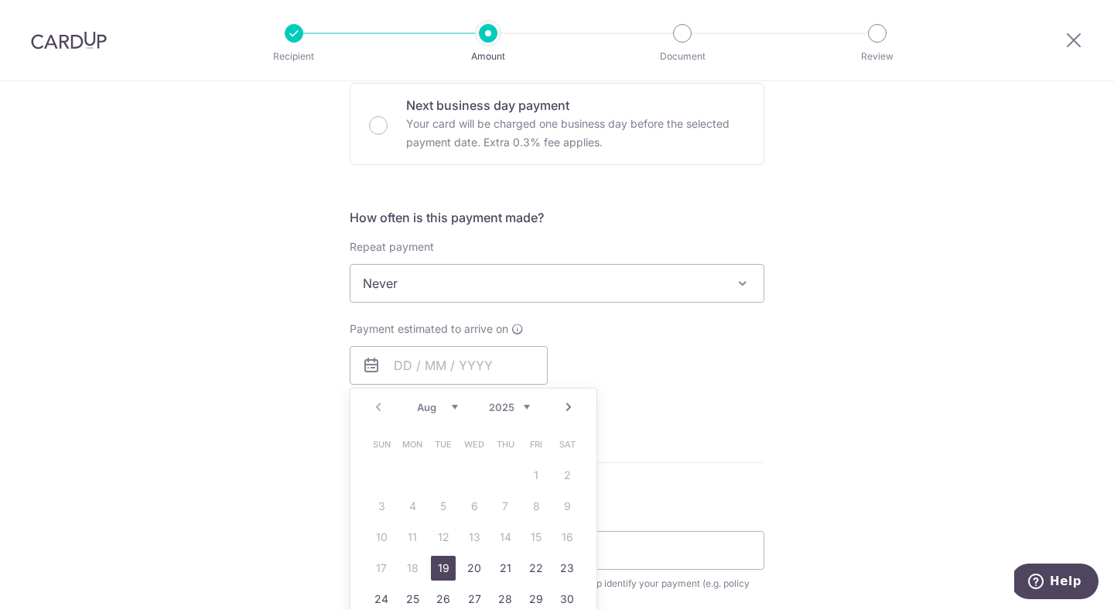
click at [672, 273] on span "Never" at bounding box center [557, 283] width 413 height 37
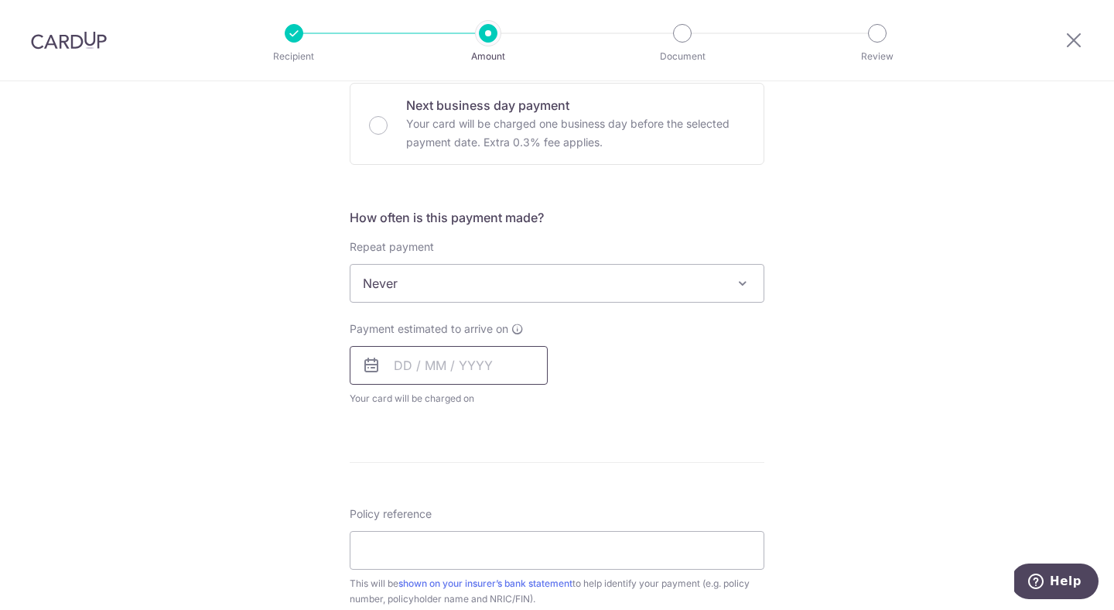
click at [474, 370] on input "text" at bounding box center [449, 365] width 198 height 39
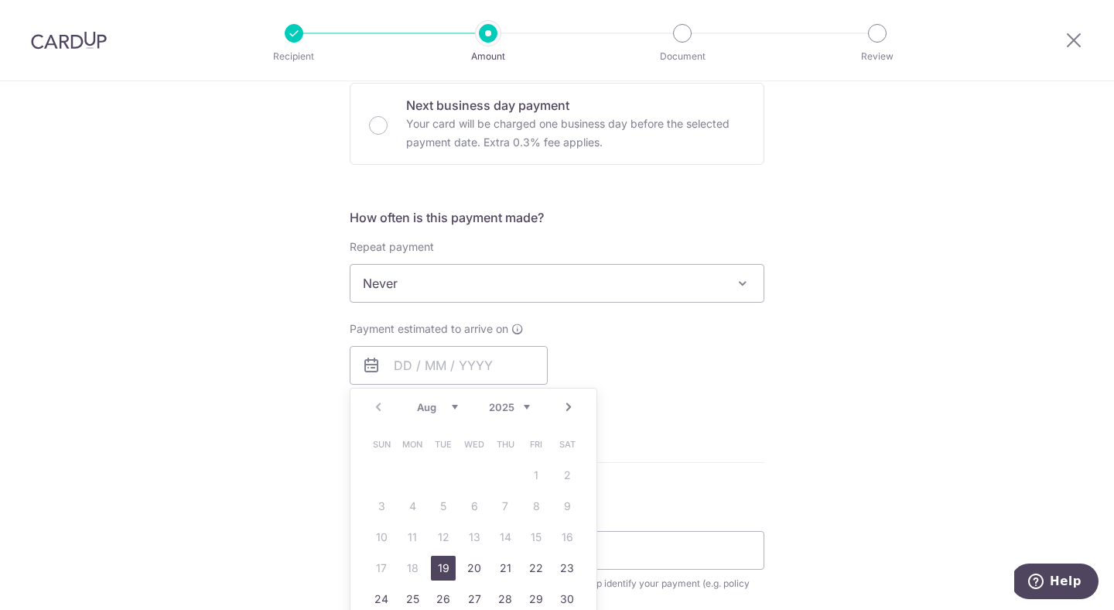
drag, startPoint x: 434, startPoint y: 575, endPoint x: 652, endPoint y: 431, distance: 260.8
click at [434, 575] on link "19" at bounding box center [443, 568] width 25 height 25
type input "19/08/2025"
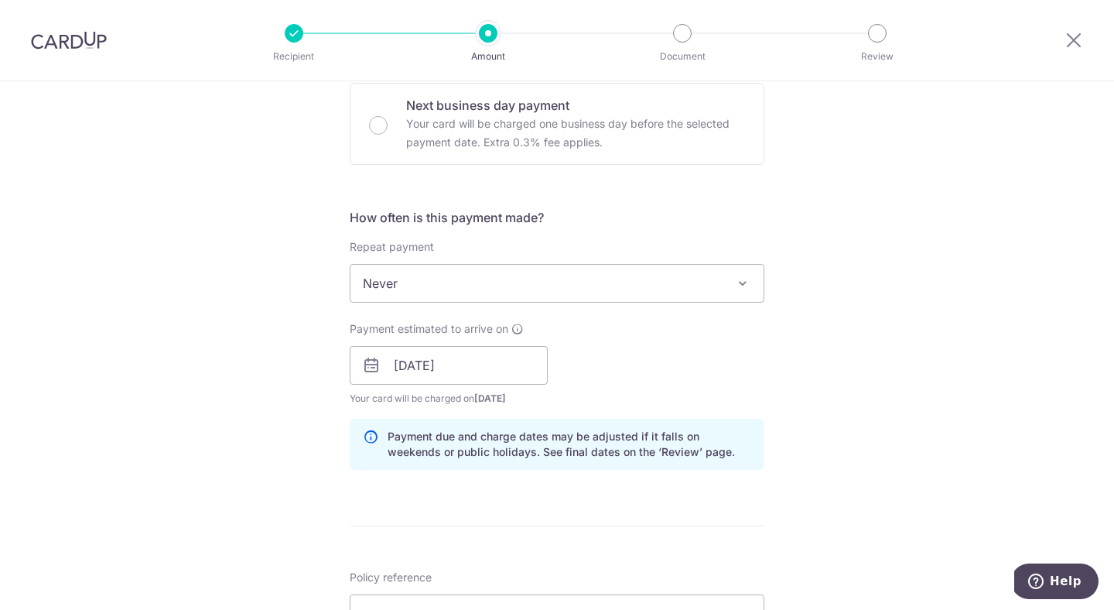
scroll to position [648, 0]
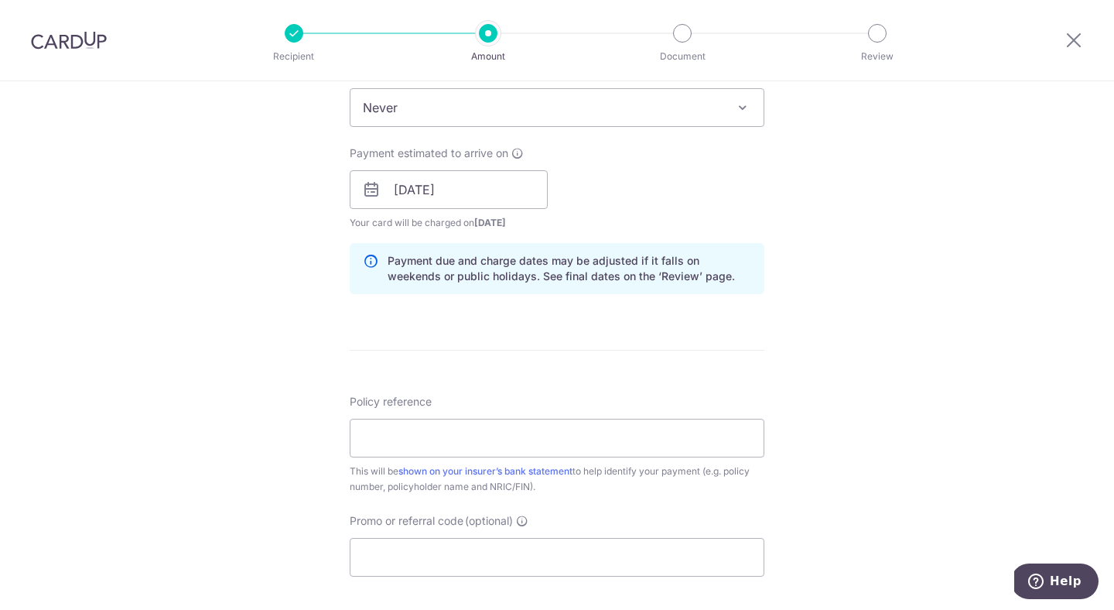
click at [505, 458] on div "Policy reference This will be shown on your insurer’s bank statement to help id…" at bounding box center [557, 444] width 415 height 101
click at [516, 441] on input "Policy reference" at bounding box center [557, 438] width 415 height 39
paste input "71508853"
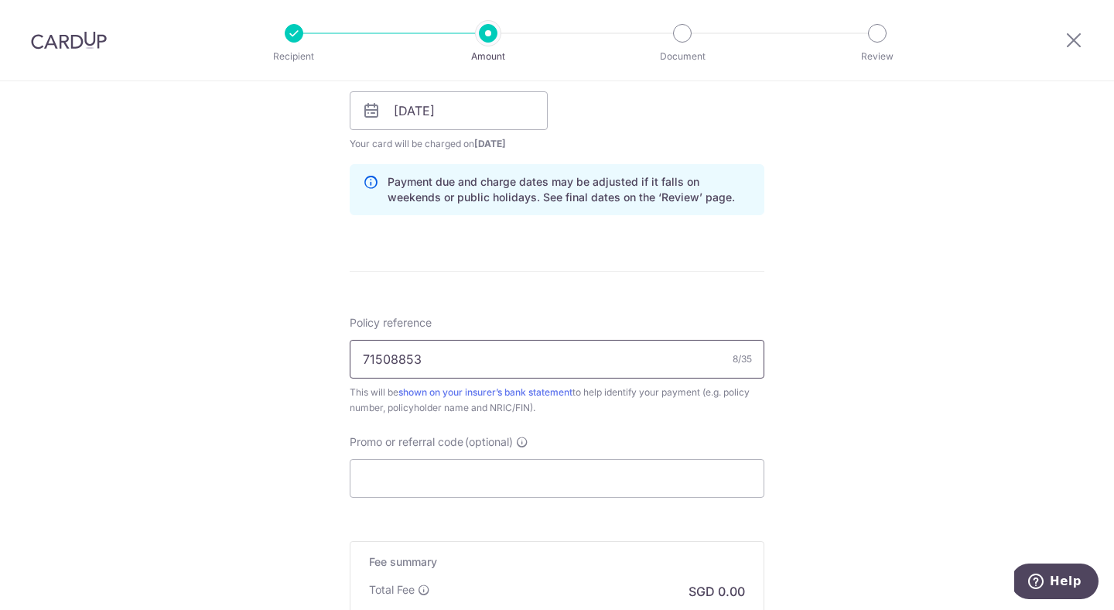
type input "71508853"
click at [466, 475] on input "Promo or referral code (optional)" at bounding box center [557, 478] width 415 height 39
paste input "OFF225"
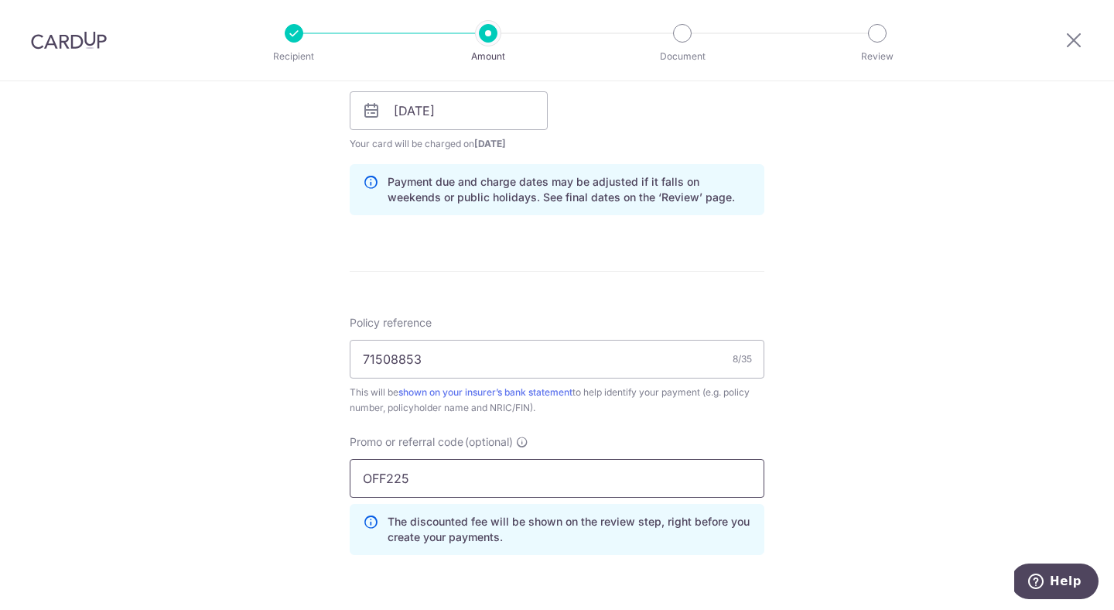
type input "OFF225"
click at [248, 344] on div "Tell us more about your payment Enter payment amount SGD Select Card **** 2281 …" at bounding box center [557, 121] width 1114 height 1533
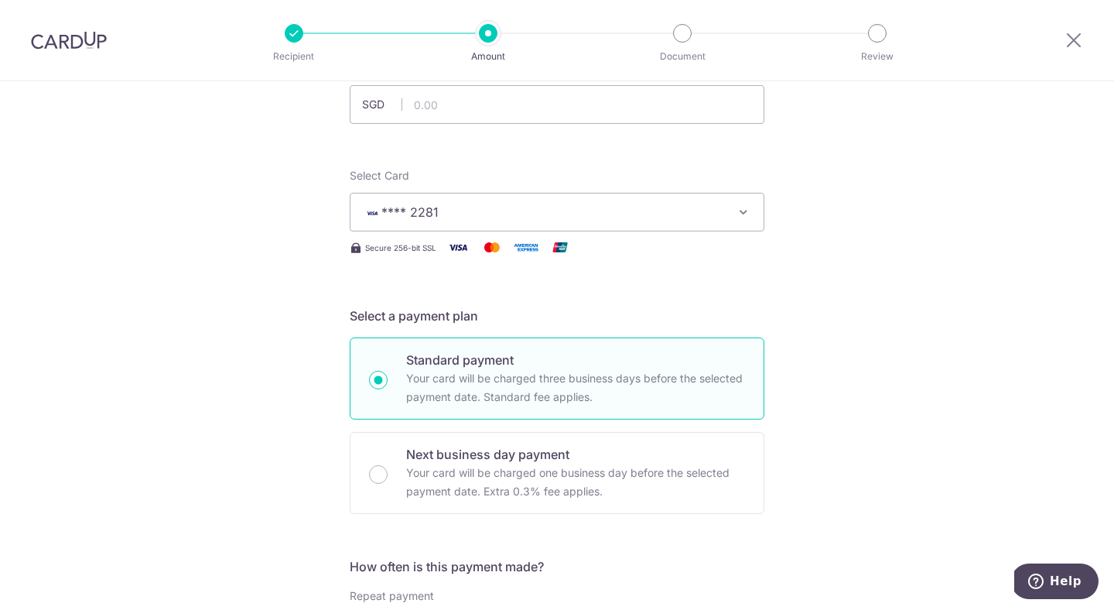
scroll to position [0, 0]
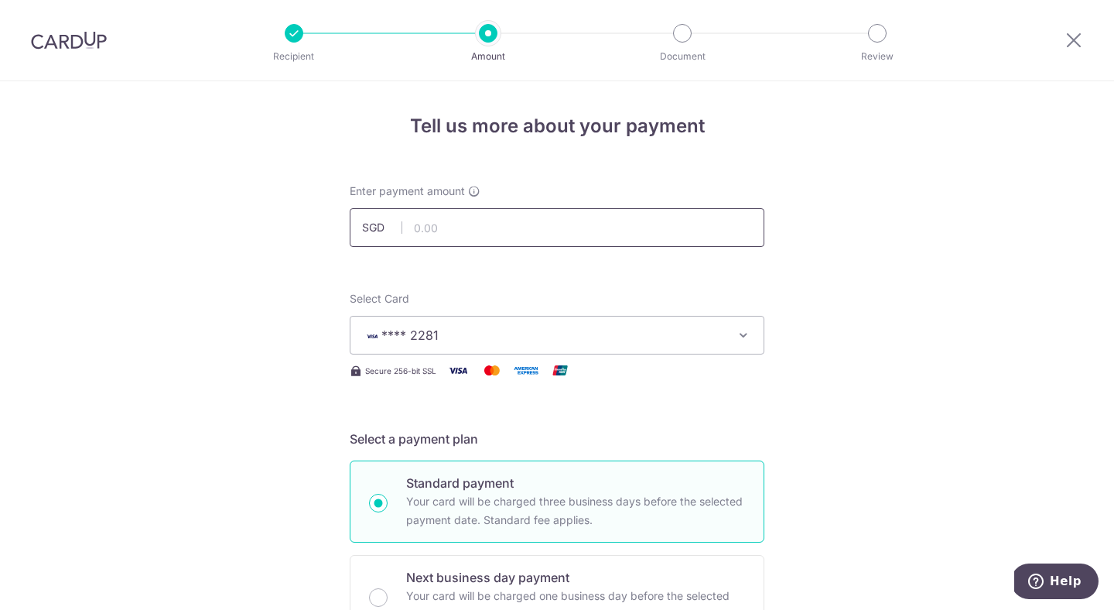
click at [427, 236] on input "text" at bounding box center [557, 227] width 415 height 39
type input "812.00"
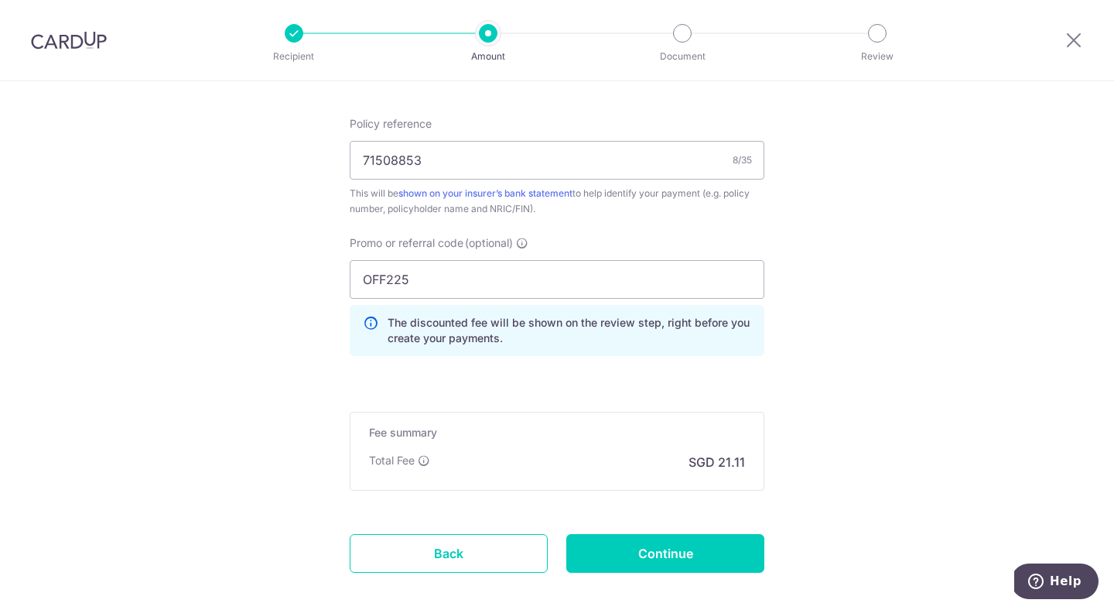
scroll to position [1005, 0]
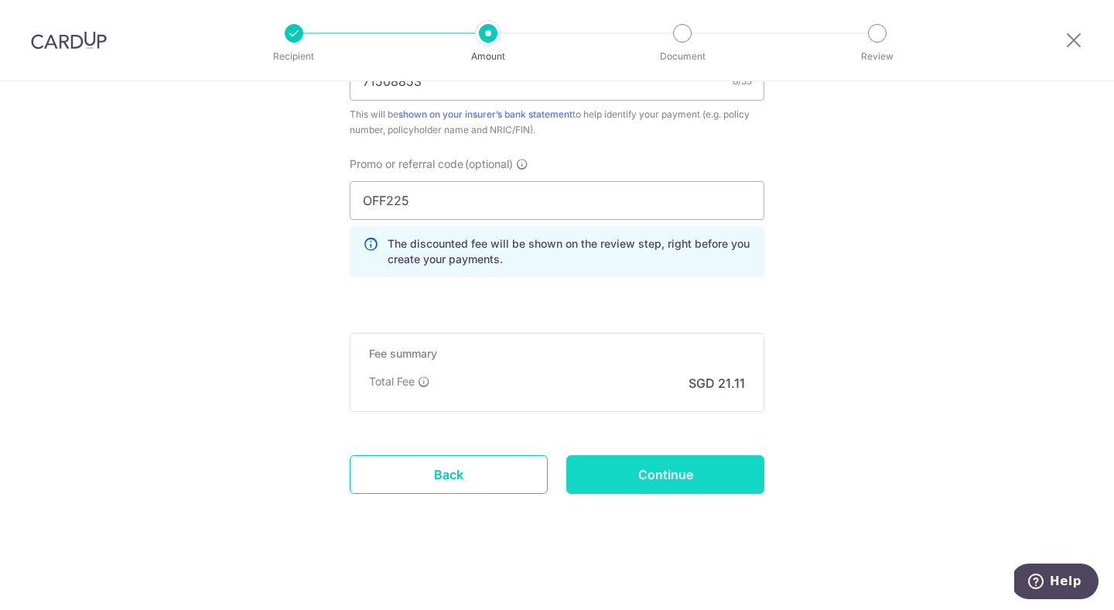
click at [645, 481] on input "Continue" at bounding box center [666, 474] width 198 height 39
type input "Create Schedule"
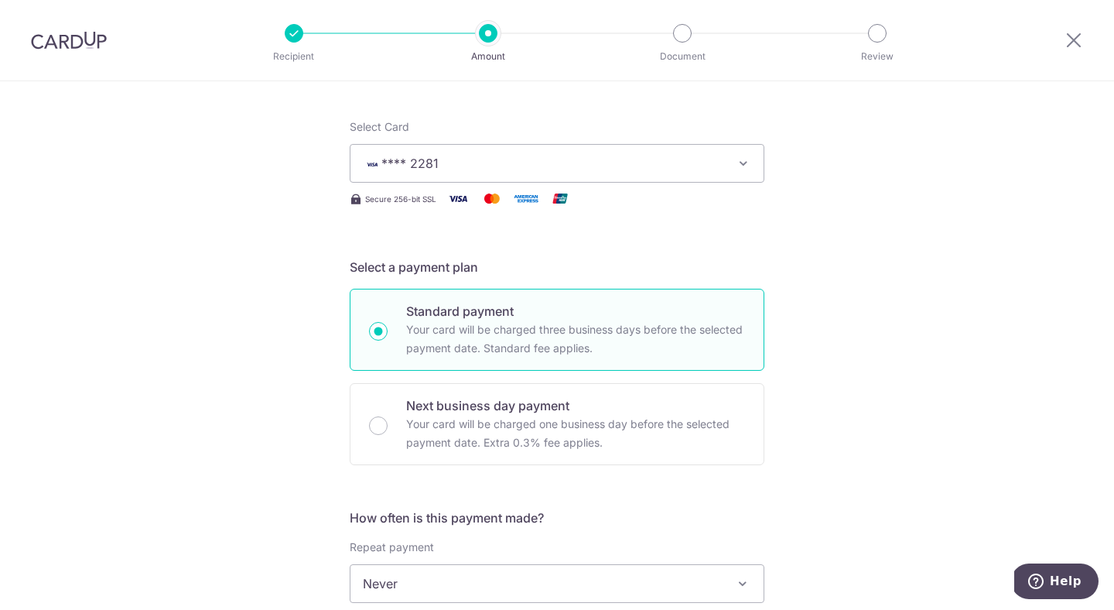
scroll to position [0, 0]
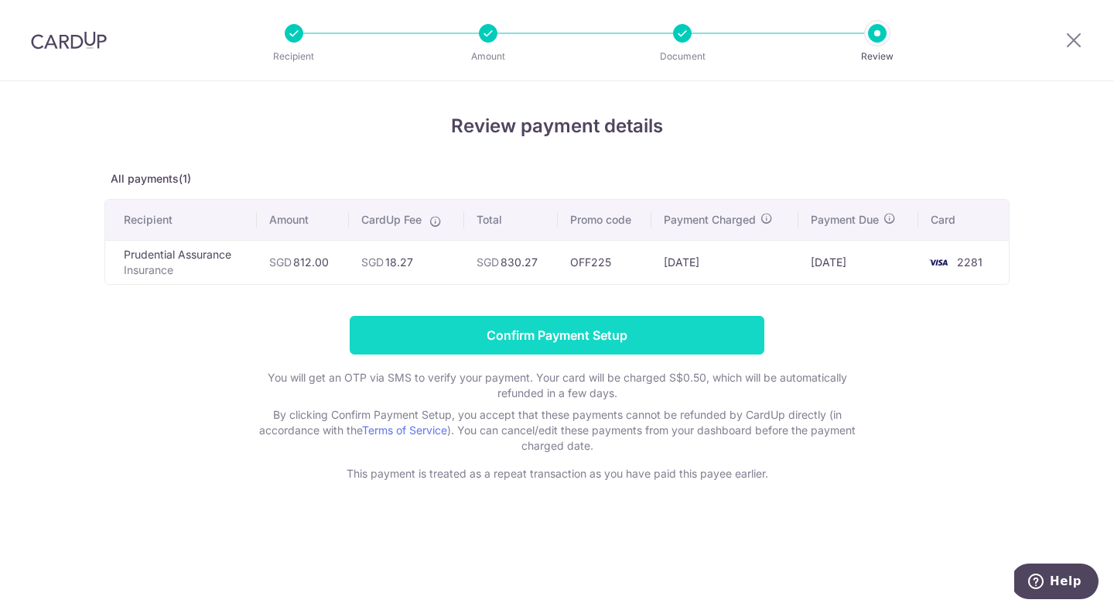
click at [568, 334] on input "Confirm Payment Setup" at bounding box center [557, 335] width 415 height 39
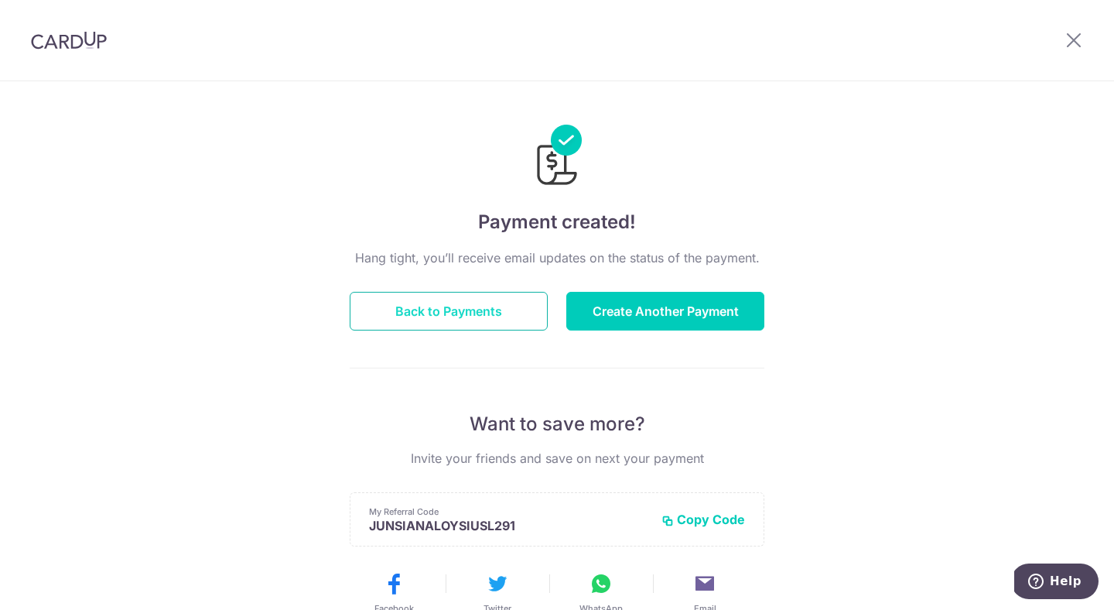
click at [461, 306] on button "Back to Payments" at bounding box center [449, 311] width 198 height 39
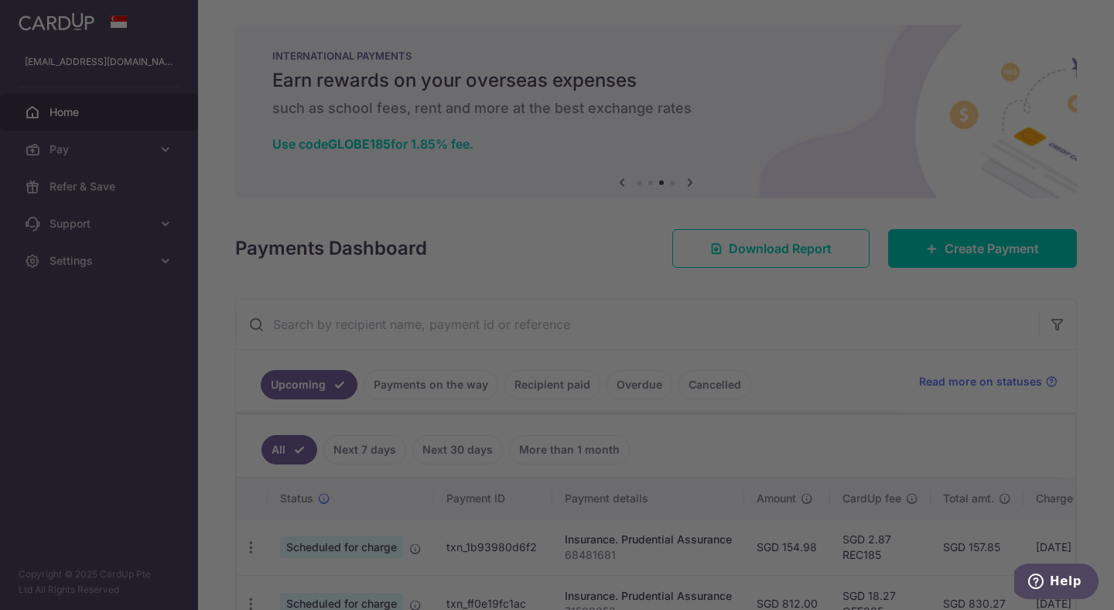
click at [808, 303] on div at bounding box center [562, 308] width 1125 height 616
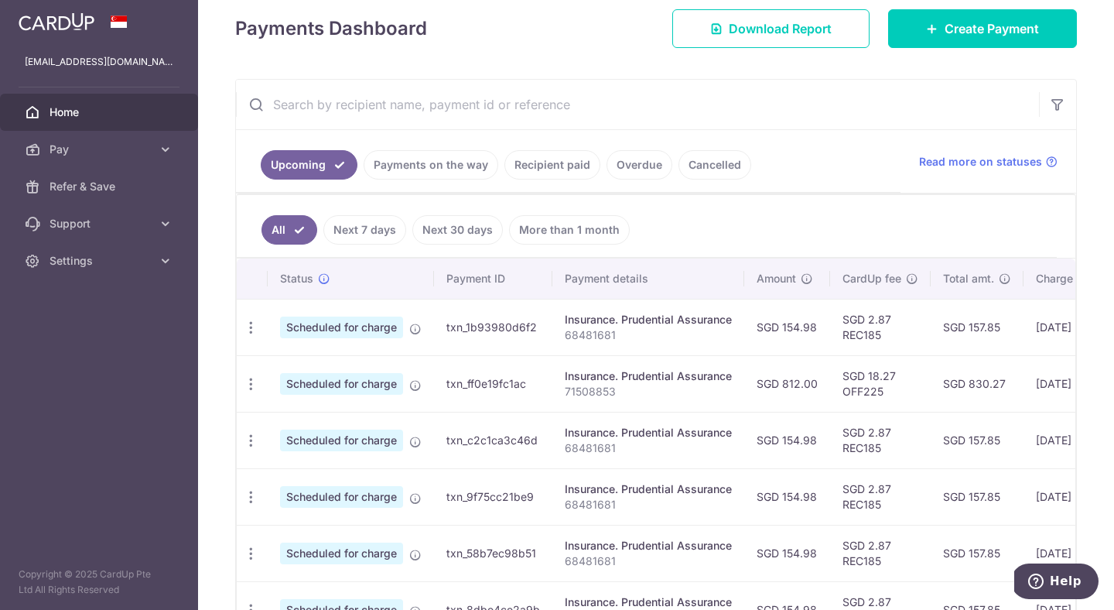
scroll to position [230, 0]
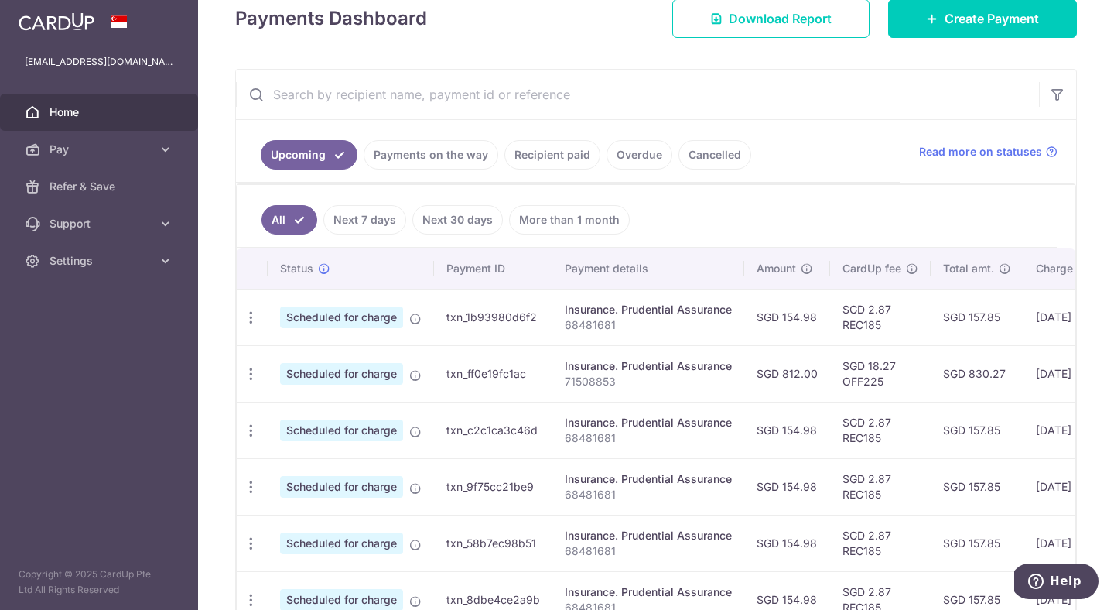
click at [586, 364] on div "Insurance. Prudential Assurance" at bounding box center [648, 365] width 167 height 15
